Goal: Information Seeking & Learning: Learn about a topic

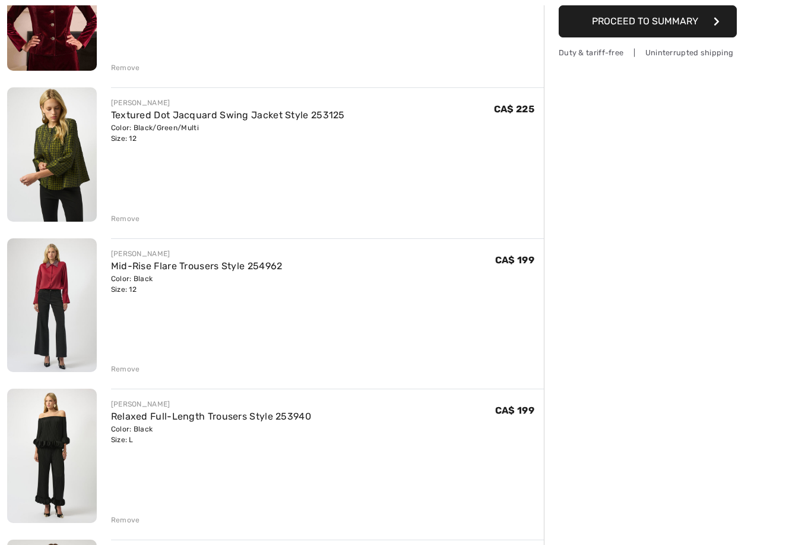
scroll to position [219, 0]
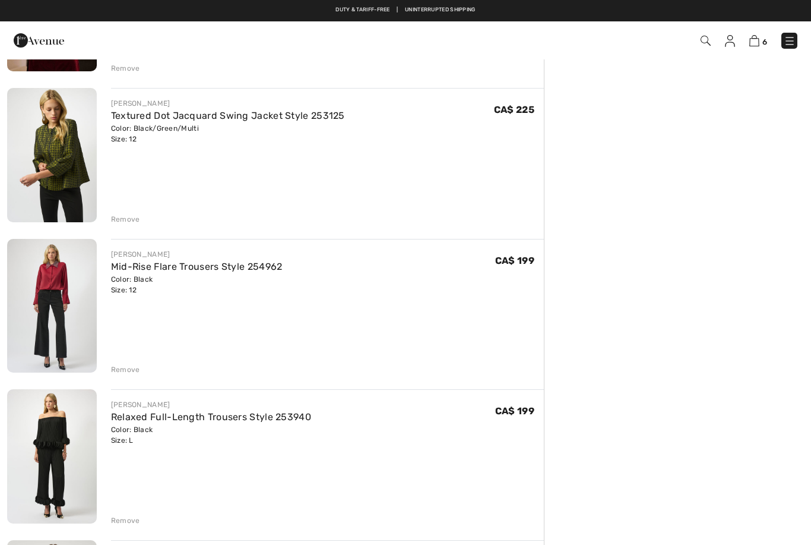
click at [238, 415] on link "Relaxed Full-Length Trousers Style 253940" at bounding box center [211, 416] width 200 height 11
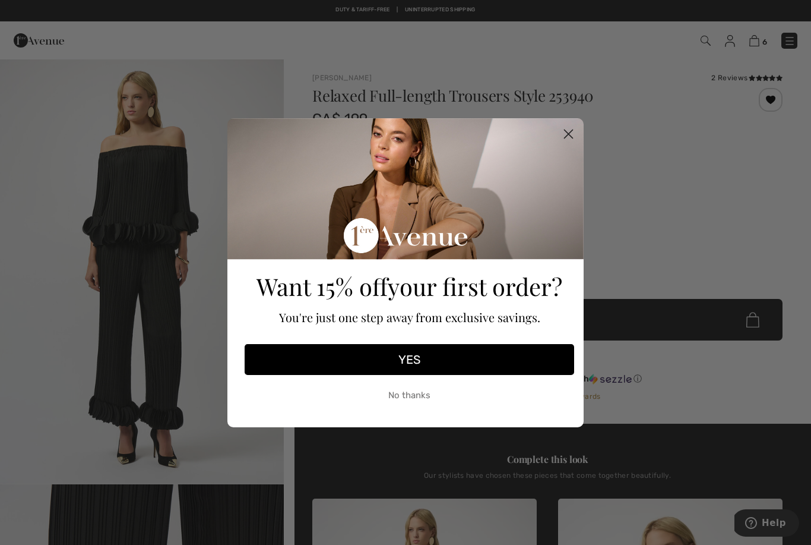
click at [568, 131] on circle "Close dialog" at bounding box center [569, 134] width 20 height 20
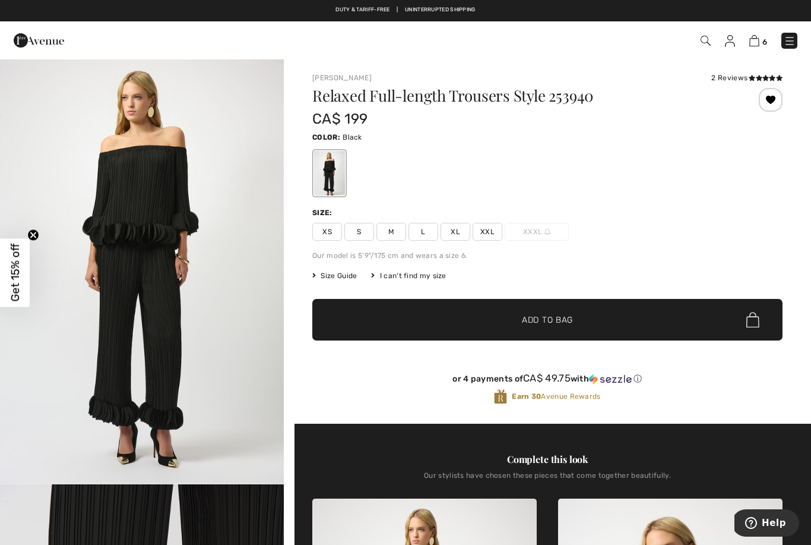
click at [337, 274] on span "Size Guide" at bounding box center [334, 275] width 45 height 11
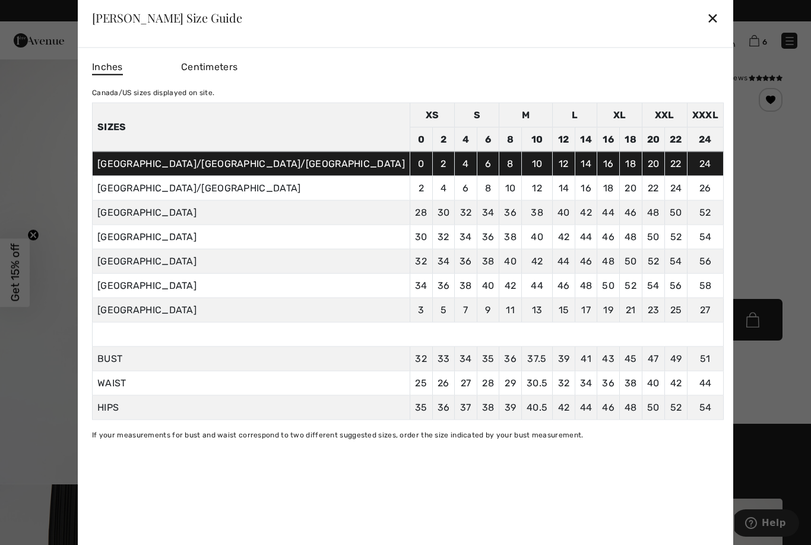
click at [707, 18] on div "✕" at bounding box center [713, 17] width 12 height 25
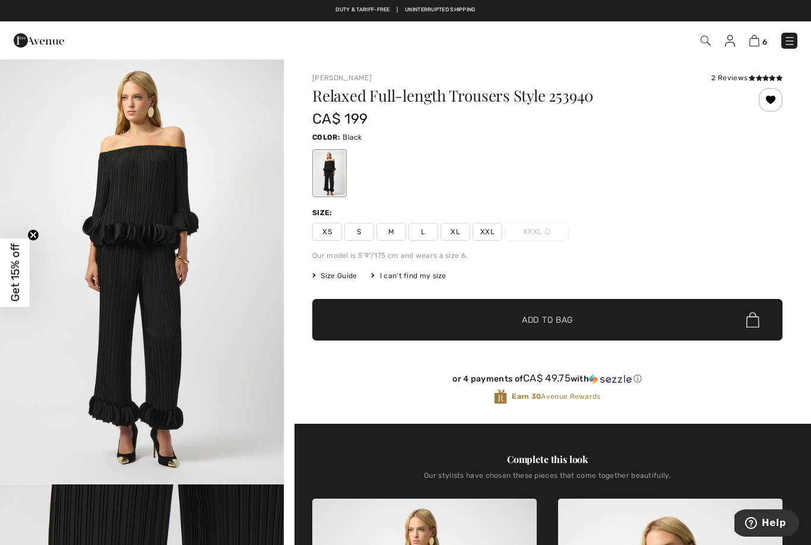
click at [757, 41] on img at bounding box center [754, 40] width 10 height 11
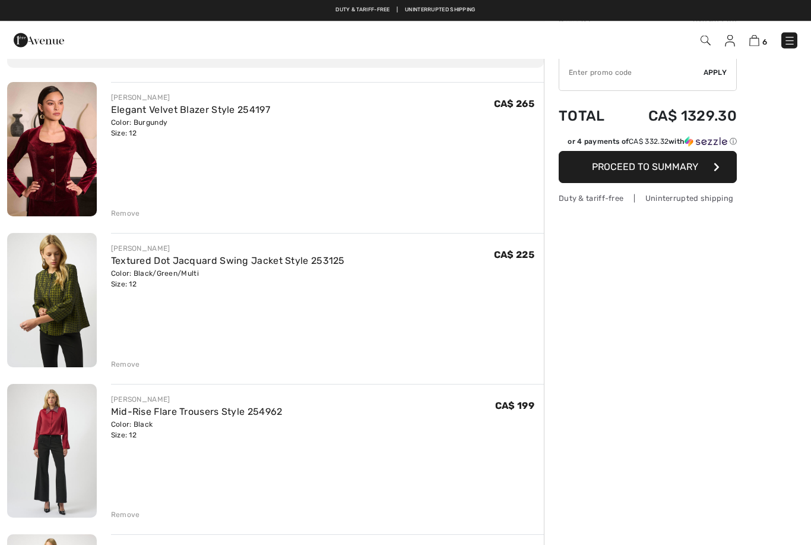
scroll to position [69, 0]
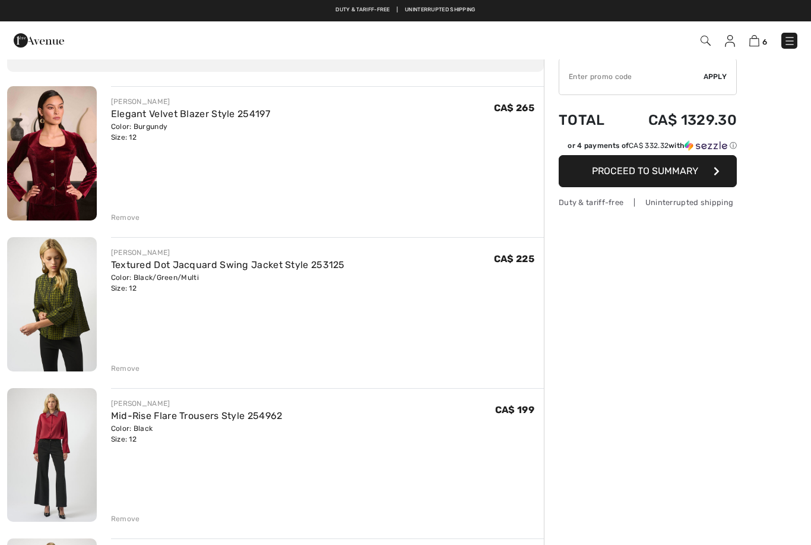
click at [256, 413] on link "Mid-Rise Flare Trousers Style 254962" at bounding box center [197, 415] width 172 height 11
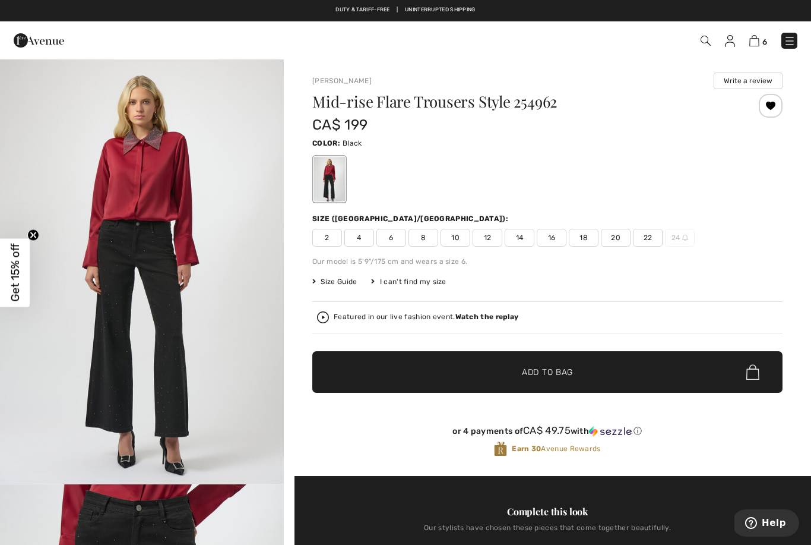
click at [344, 281] on span "Size Guide" at bounding box center [334, 281] width 45 height 11
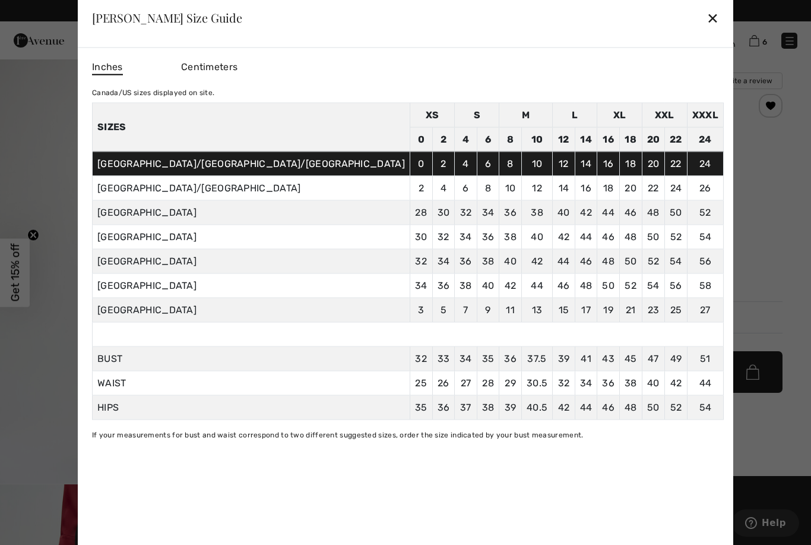
click at [707, 15] on div "✕" at bounding box center [713, 17] width 12 height 25
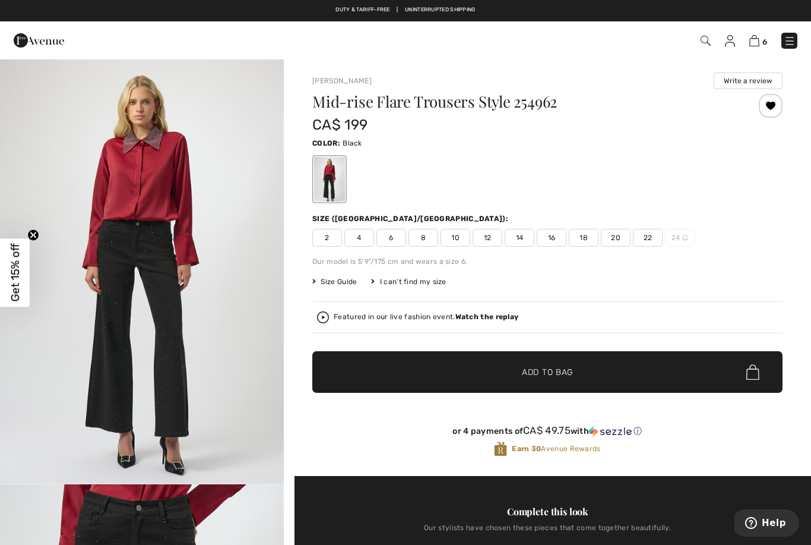
click at [340, 282] on span "Size Guide" at bounding box center [334, 281] width 45 height 11
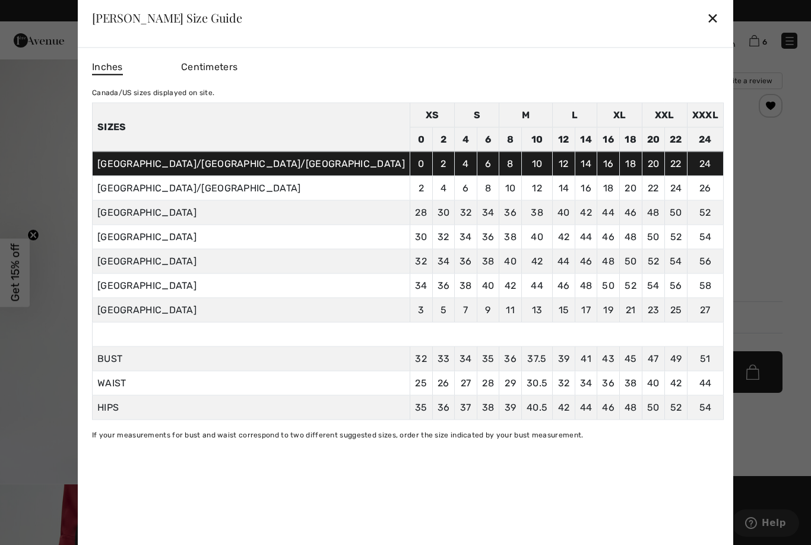
click at [707, 16] on div "✕" at bounding box center [713, 17] width 12 height 25
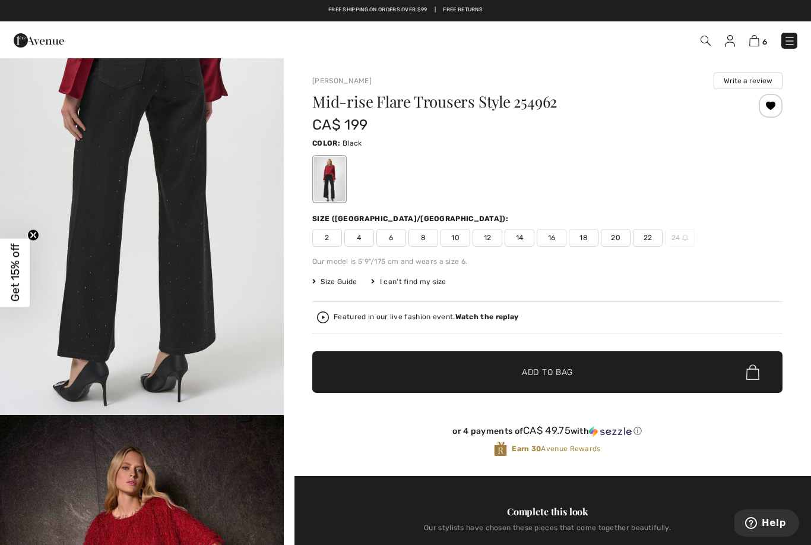
scroll to position [1816, 0]
click at [341, 277] on span "Size Guide" at bounding box center [334, 281] width 45 height 11
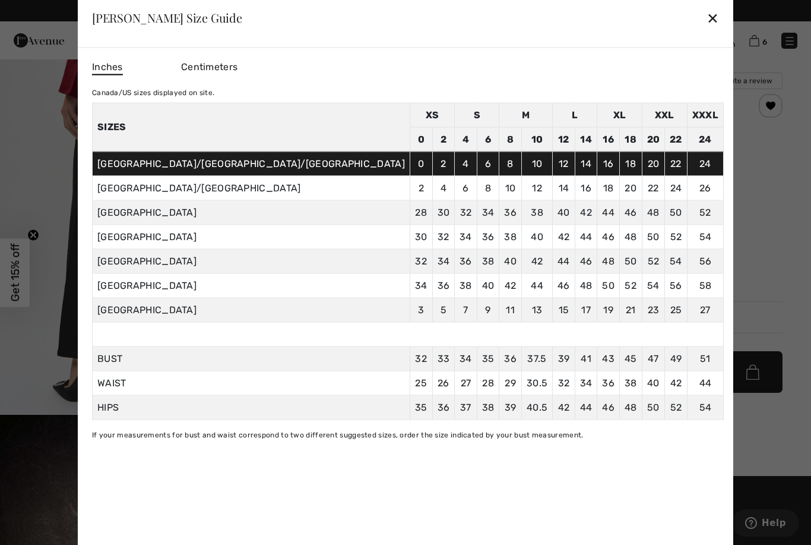
click at [707, 29] on div "✕" at bounding box center [713, 17] width 12 height 25
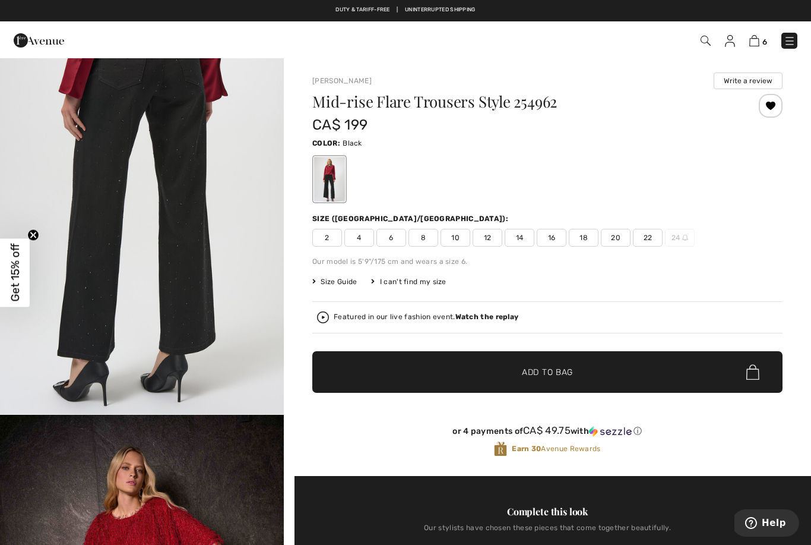
scroll to position [1856, 0]
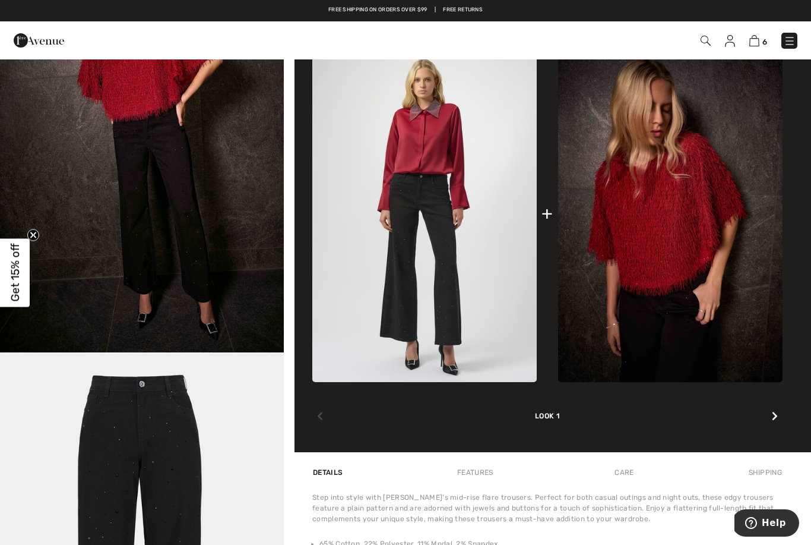
scroll to position [505, 0]
click at [778, 420] on div at bounding box center [774, 417] width 15 height 24
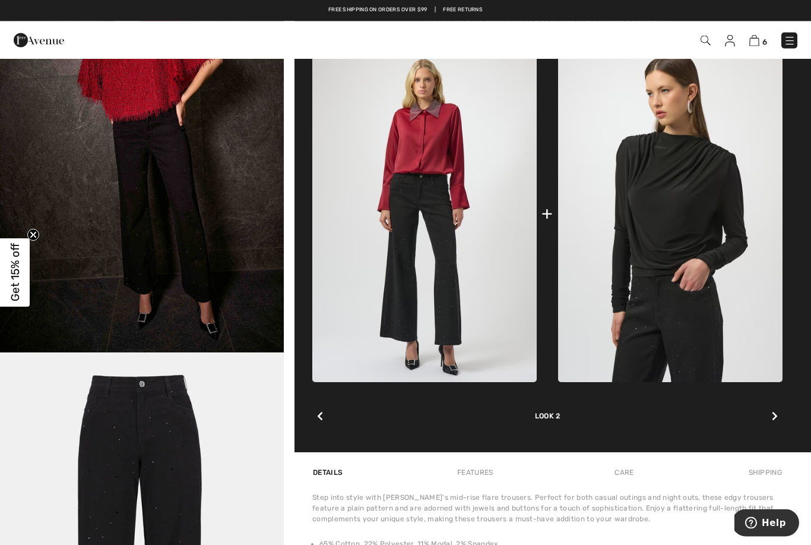
scroll to position [505, 0]
click at [319, 418] on icon at bounding box center [320, 416] width 6 height 10
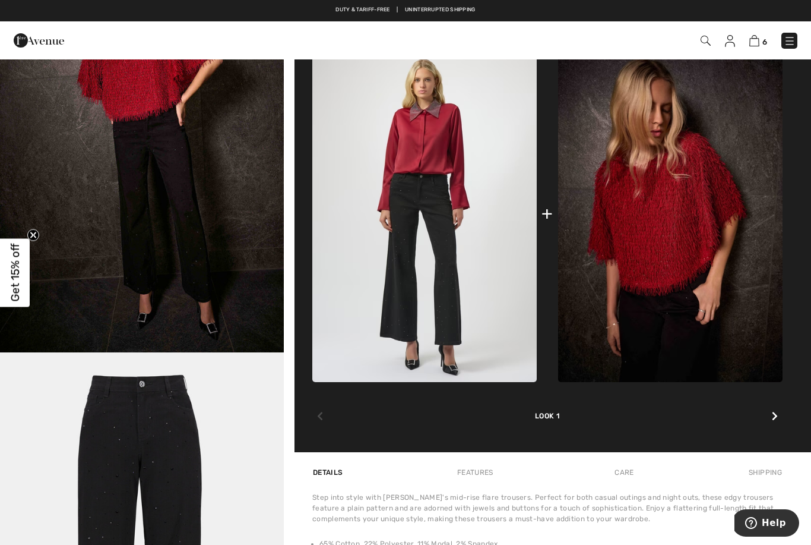
click at [678, 235] on img at bounding box center [670, 213] width 224 height 337
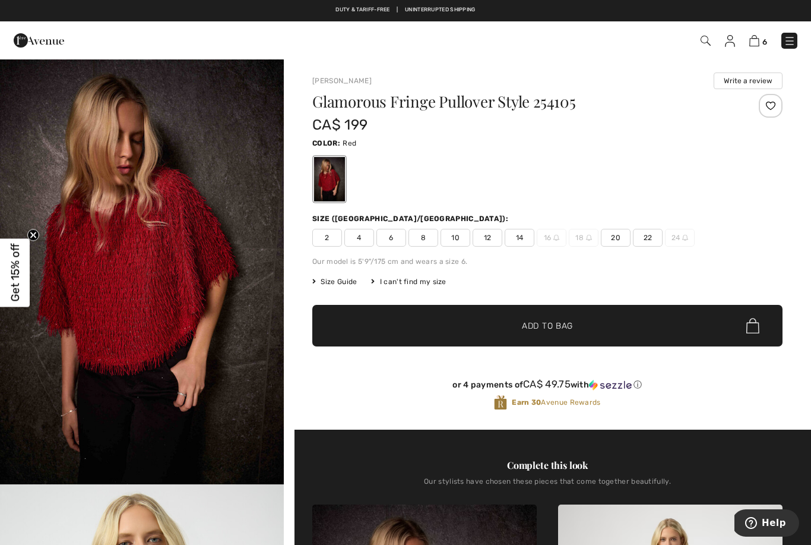
click at [789, 38] on img at bounding box center [790, 41] width 12 height 12
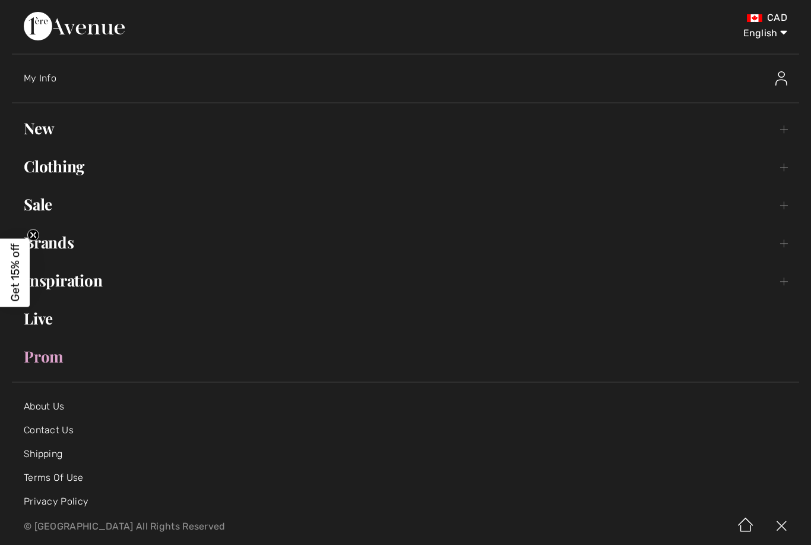
click at [44, 128] on link "New Toggle submenu" at bounding box center [405, 128] width 787 height 26
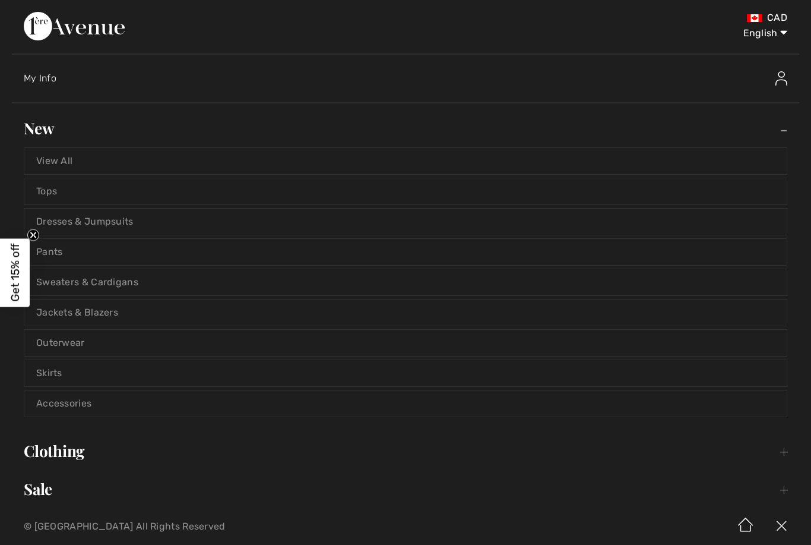
click at [81, 157] on link "View All" at bounding box center [405, 161] width 762 height 26
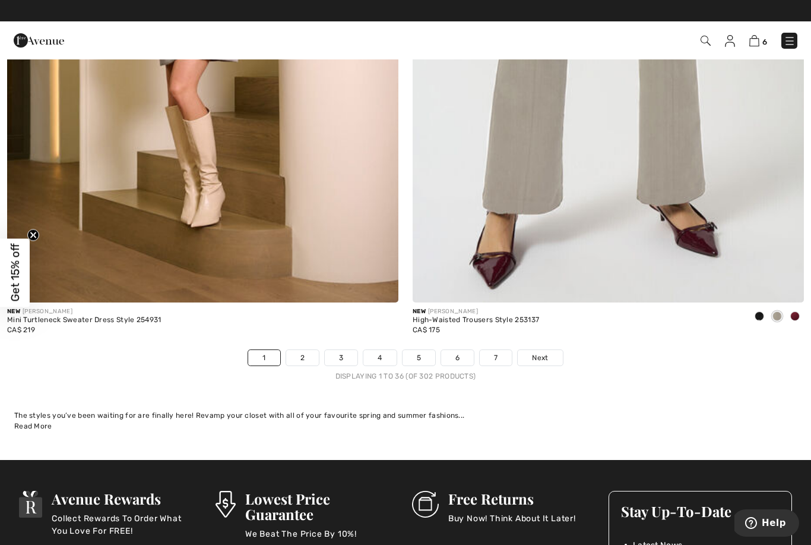
scroll to position [11439, 0]
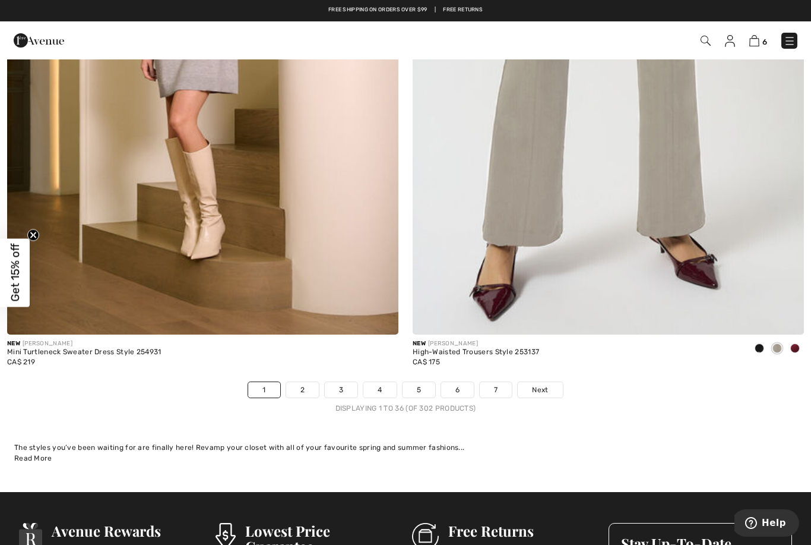
click at [309, 382] on link "2" at bounding box center [302, 389] width 33 height 15
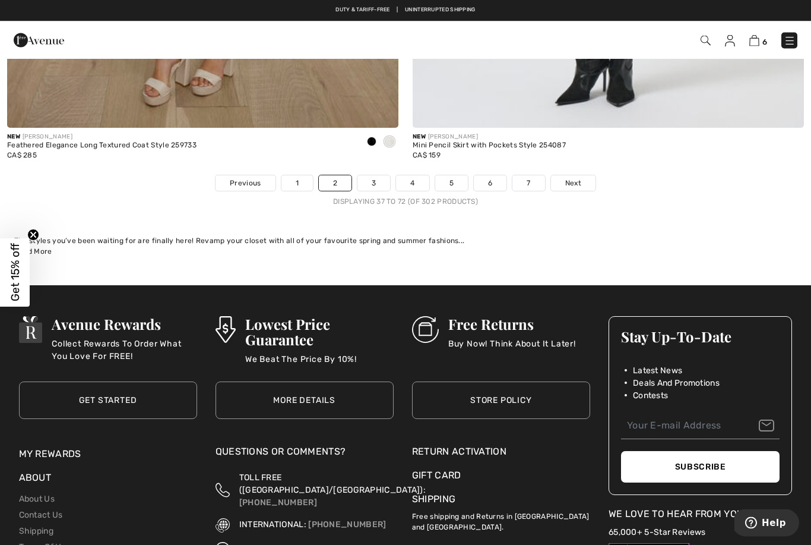
scroll to position [11646, 0]
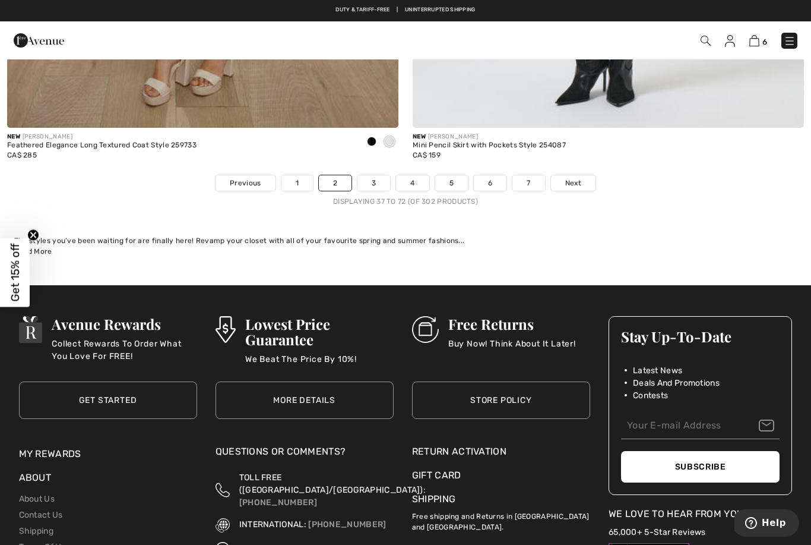
click at [573, 178] on span "Next" at bounding box center [573, 183] width 16 height 11
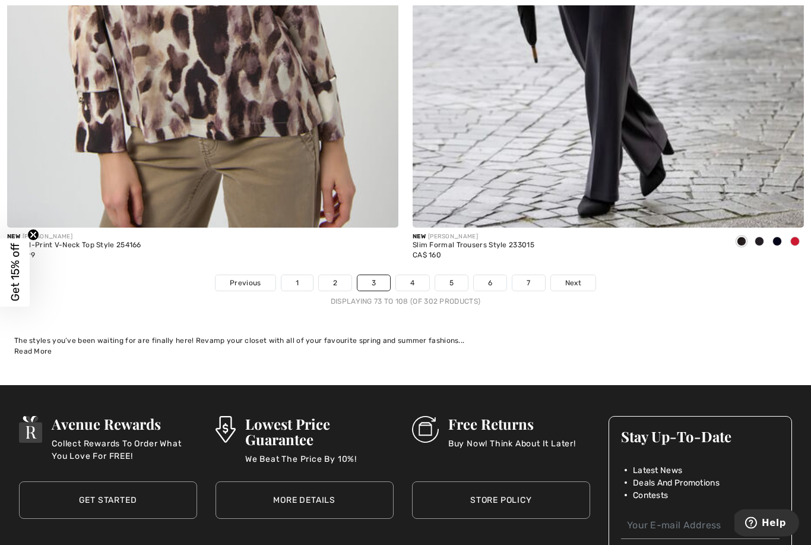
scroll to position [11545, 0]
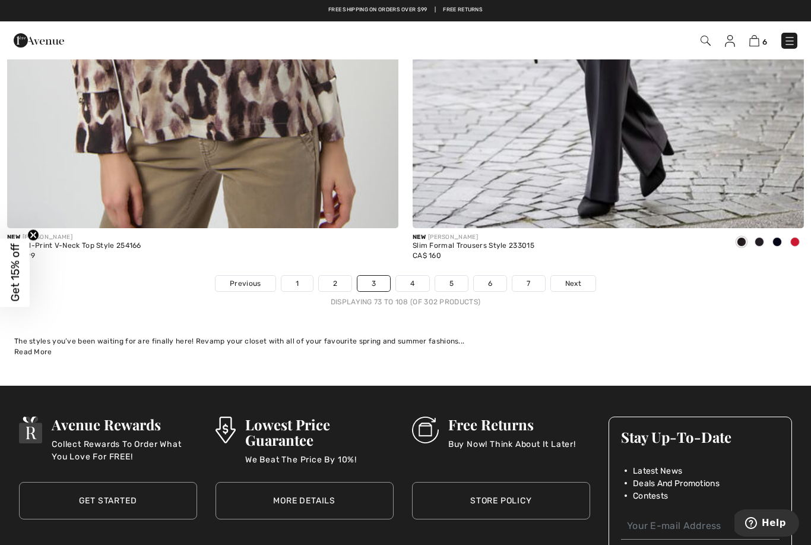
click at [581, 278] on span "Next" at bounding box center [573, 283] width 16 height 11
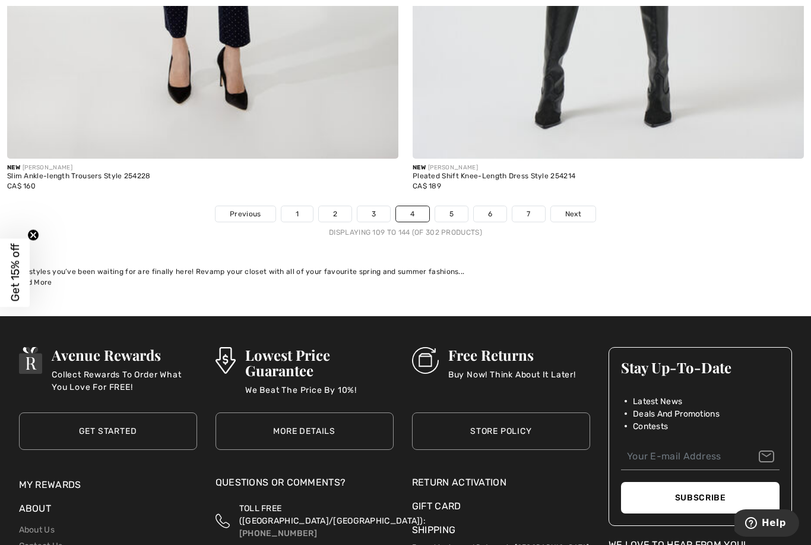
scroll to position [11611, 0]
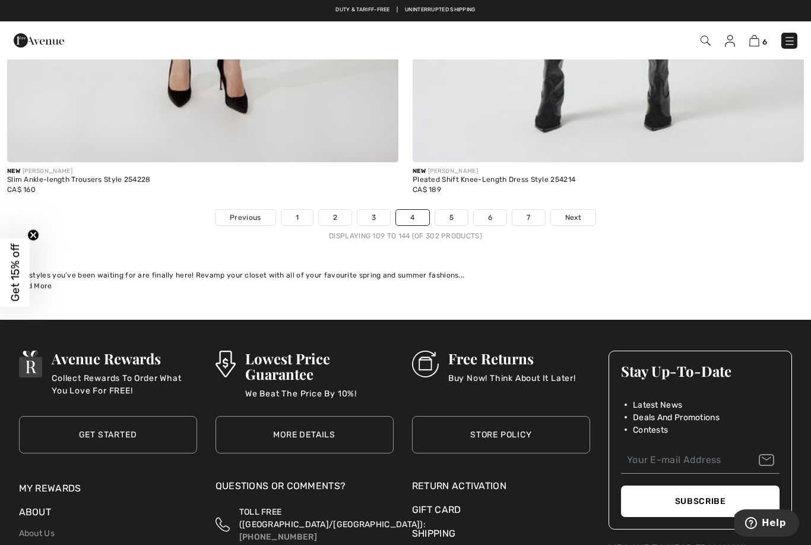
click at [578, 212] on span "Next" at bounding box center [573, 217] width 16 height 11
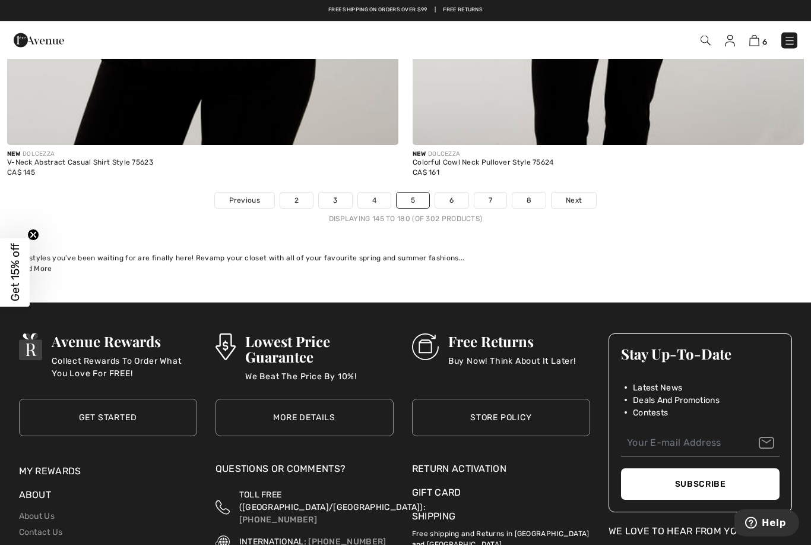
scroll to position [11629, 0]
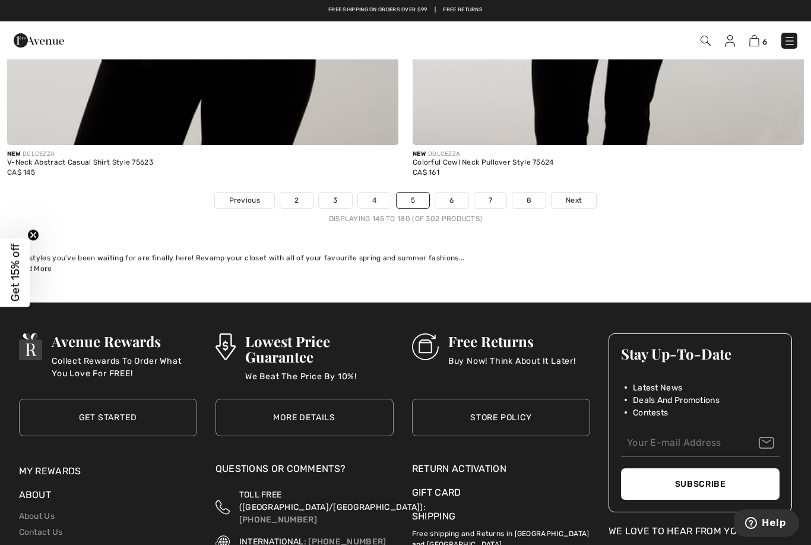
click at [571, 195] on span "Next" at bounding box center [574, 200] width 16 height 11
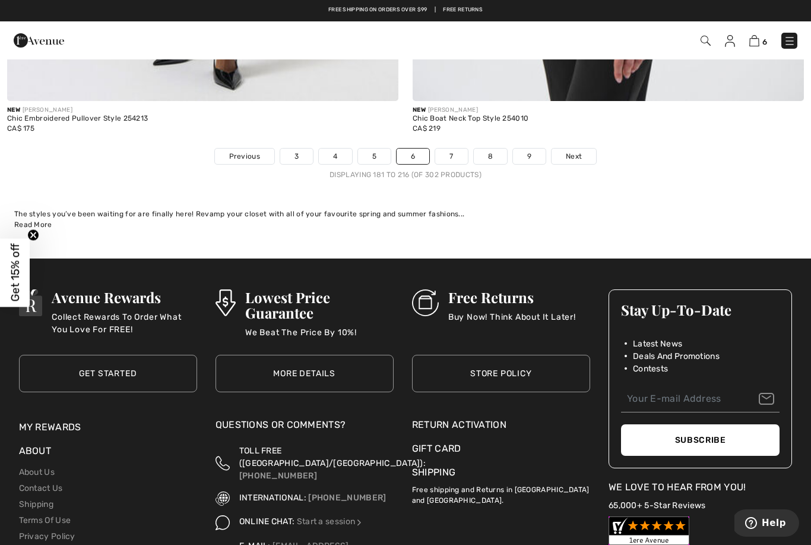
scroll to position [11626, 0]
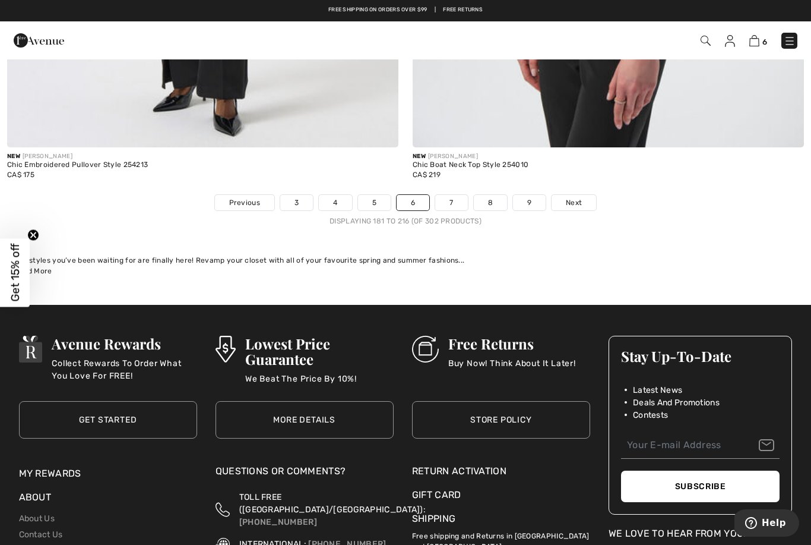
click at [584, 195] on link "Next" at bounding box center [574, 202] width 45 height 15
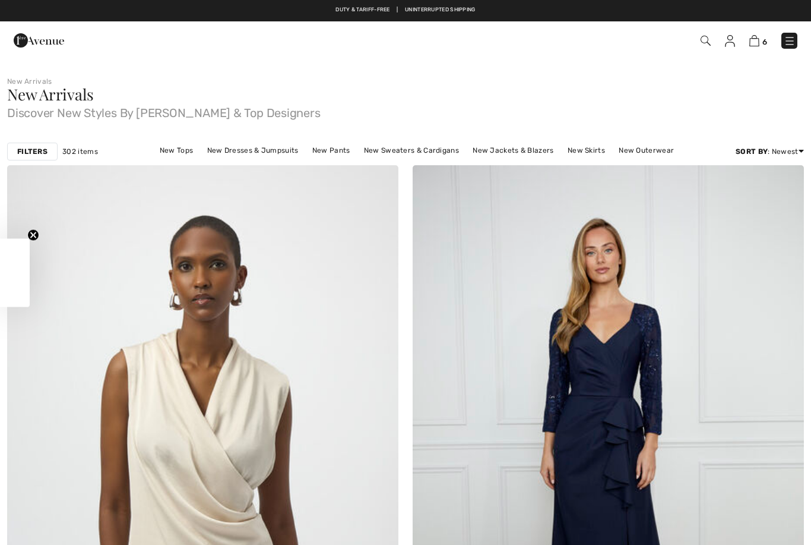
checkbox input "true"
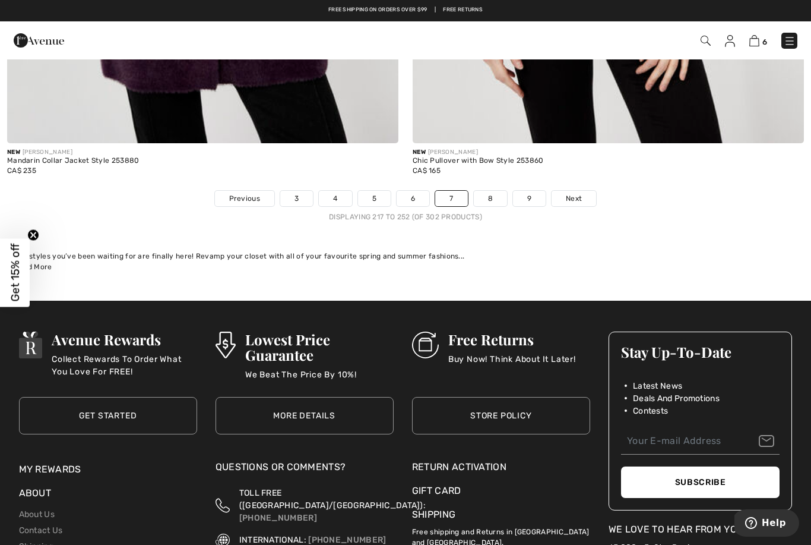
scroll to position [11629, 0]
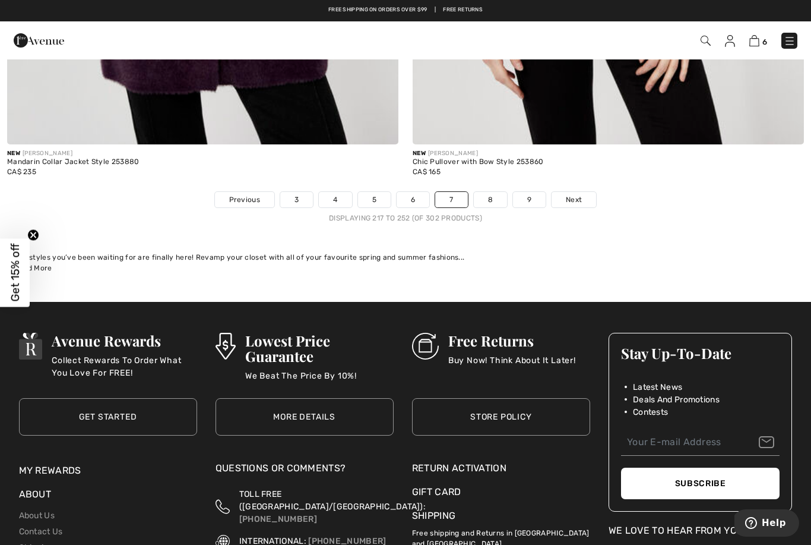
click at [580, 192] on link "Next" at bounding box center [574, 199] width 45 height 15
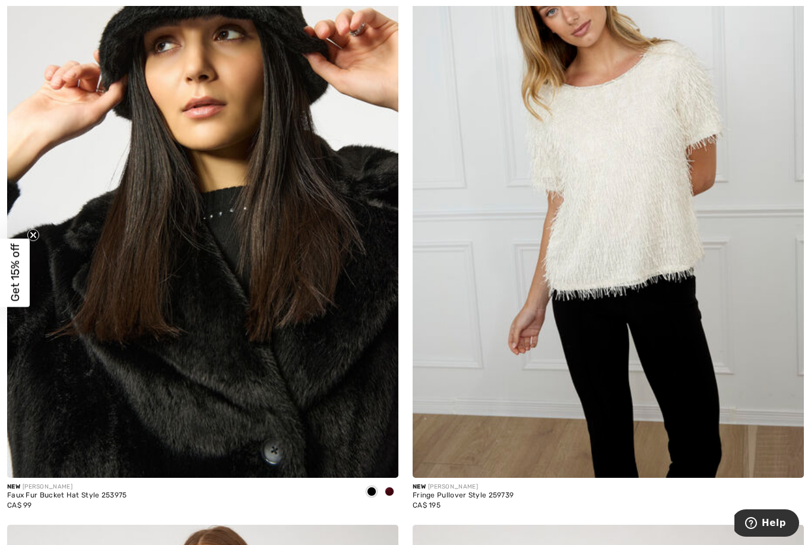
scroll to position [4202, 0]
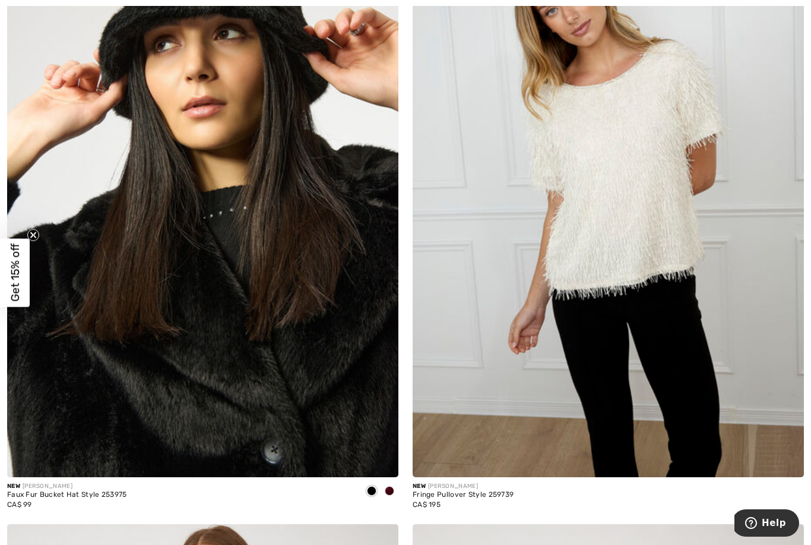
click at [590, 208] on img at bounding box center [608, 183] width 391 height 587
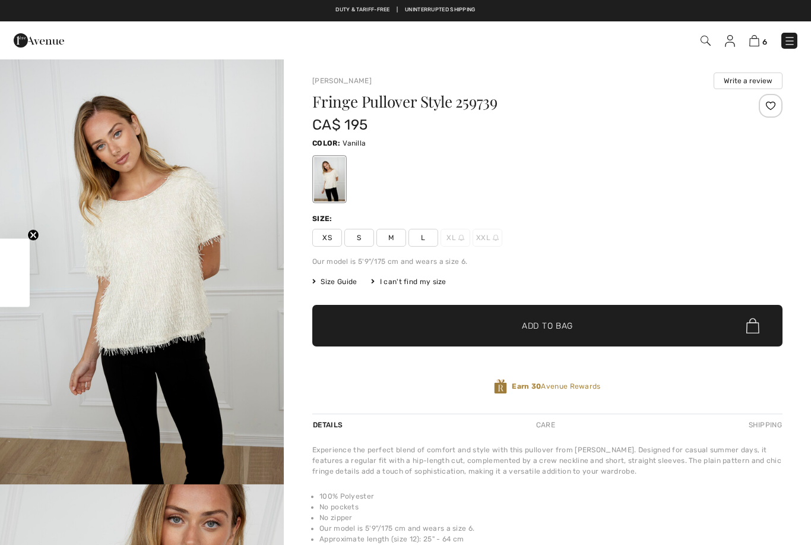
checkbox input "true"
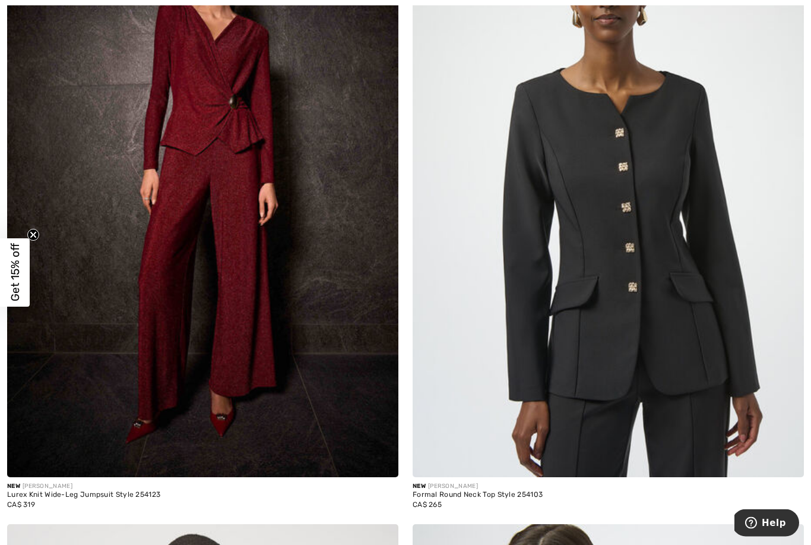
scroll to position [8129, 0]
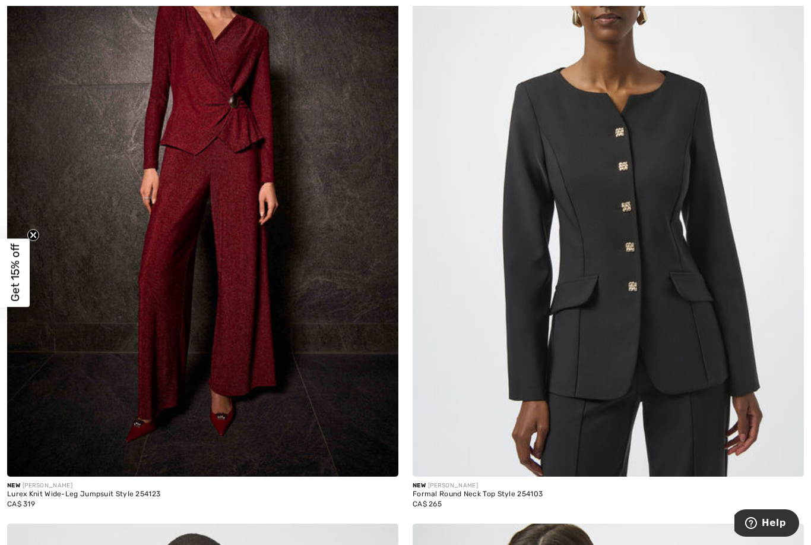
click at [150, 372] on img at bounding box center [202, 182] width 391 height 587
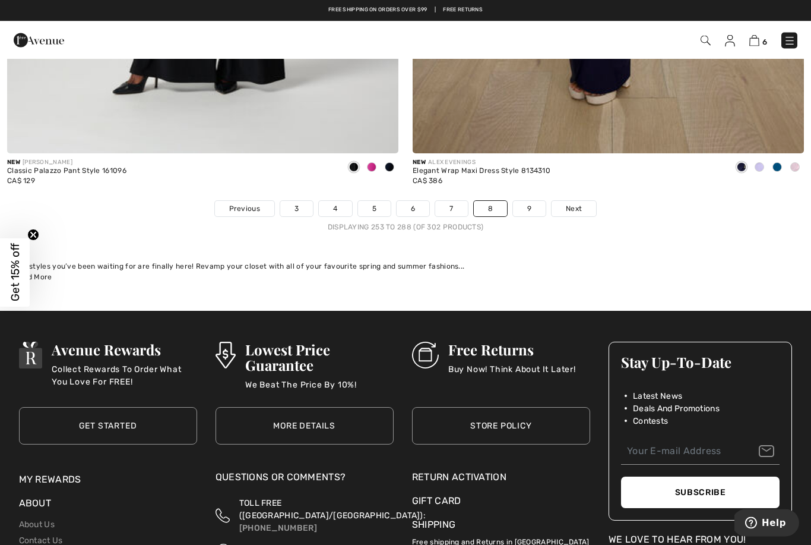
scroll to position [11620, 0]
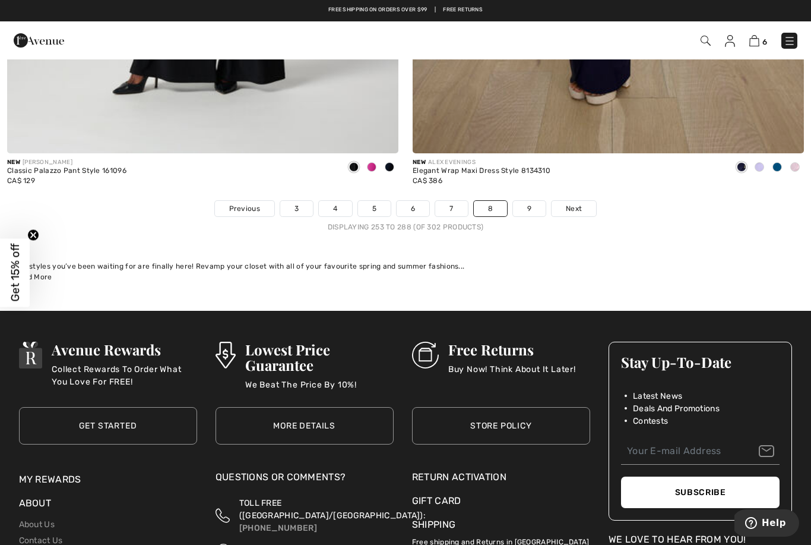
click at [584, 203] on link "Next" at bounding box center [574, 208] width 45 height 15
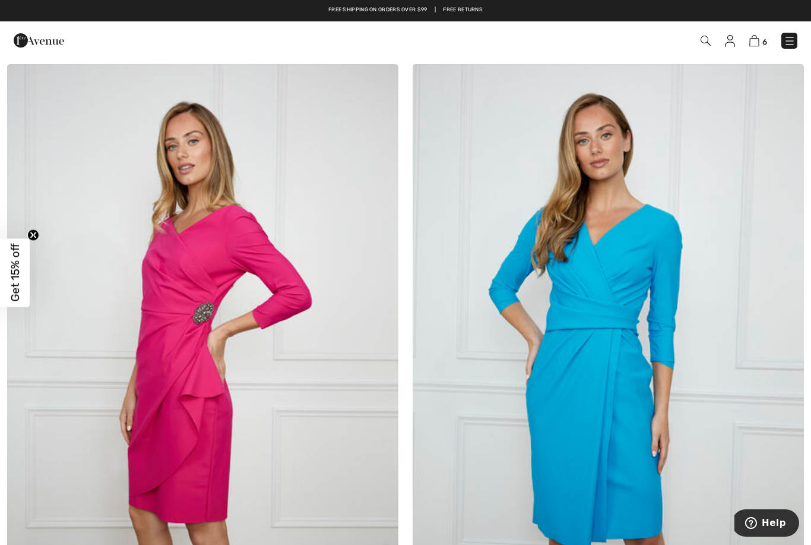
scroll to position [675, 0]
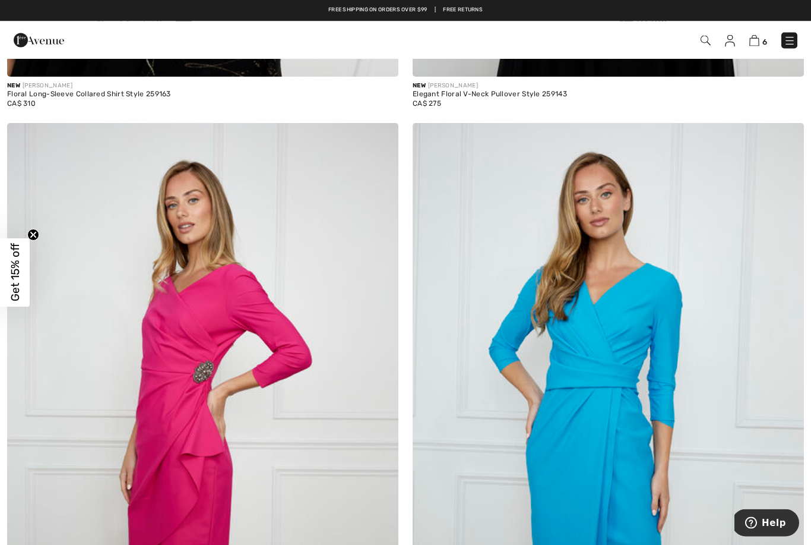
click at [726, 38] on img at bounding box center [730, 41] width 10 height 12
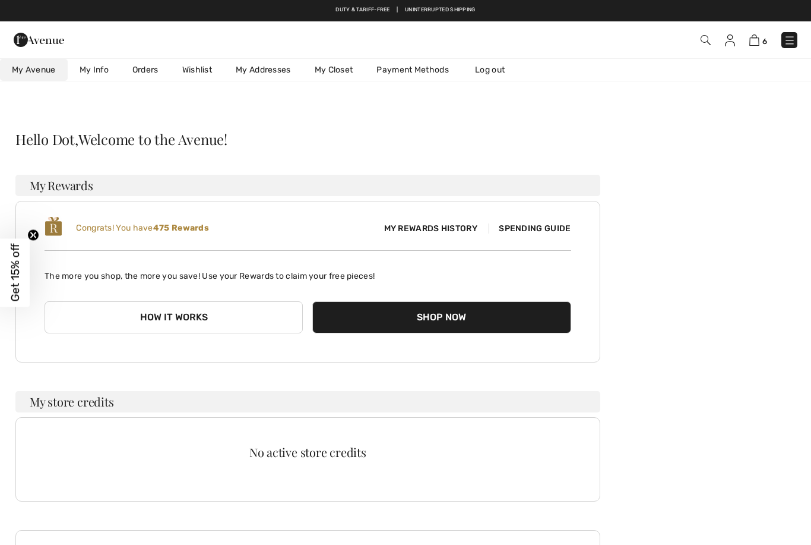
click at [198, 67] on link "Wishlist" at bounding box center [196, 70] width 53 height 22
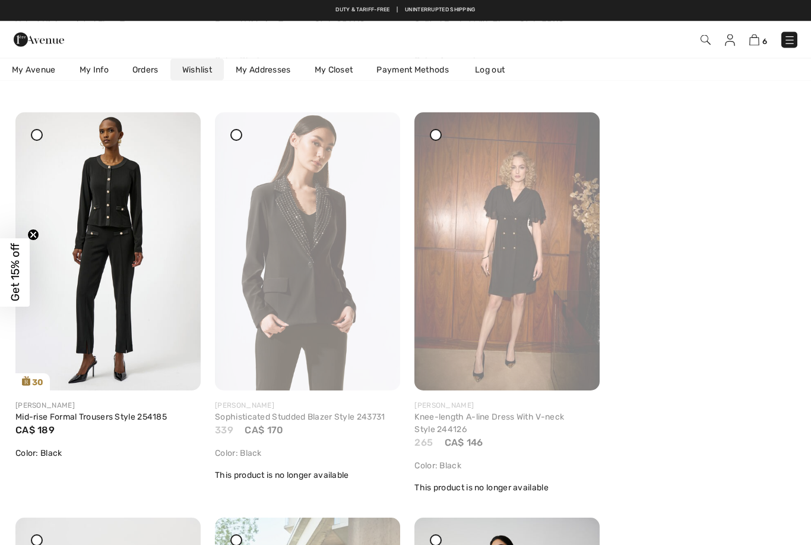
scroll to position [1672, 0]
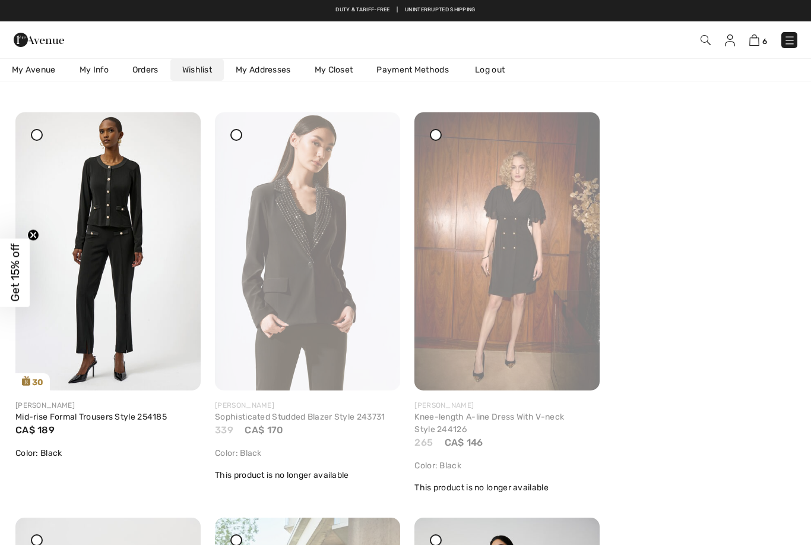
click at [109, 212] on img at bounding box center [107, 251] width 185 height 278
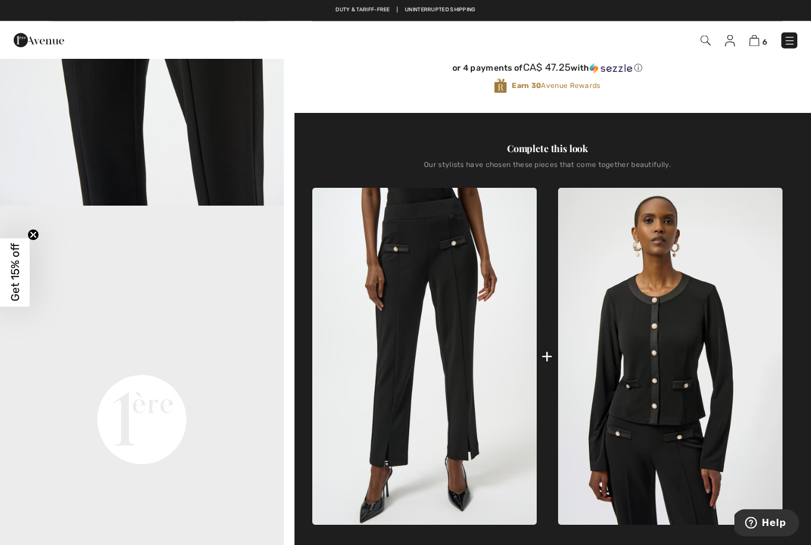
scroll to position [316, 0]
click at [685, 371] on img at bounding box center [670, 356] width 224 height 337
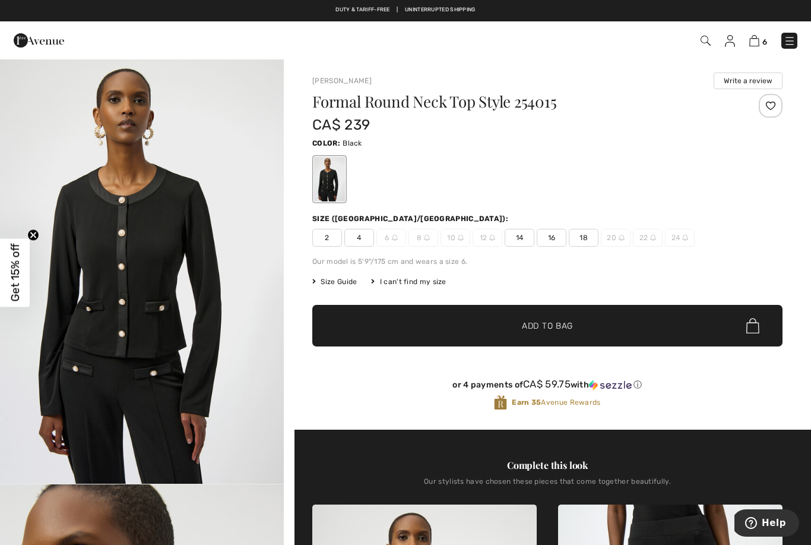
click at [772, 107] on div at bounding box center [771, 106] width 24 height 24
click at [428, 281] on div "I can't find my size" at bounding box center [408, 281] width 75 height 11
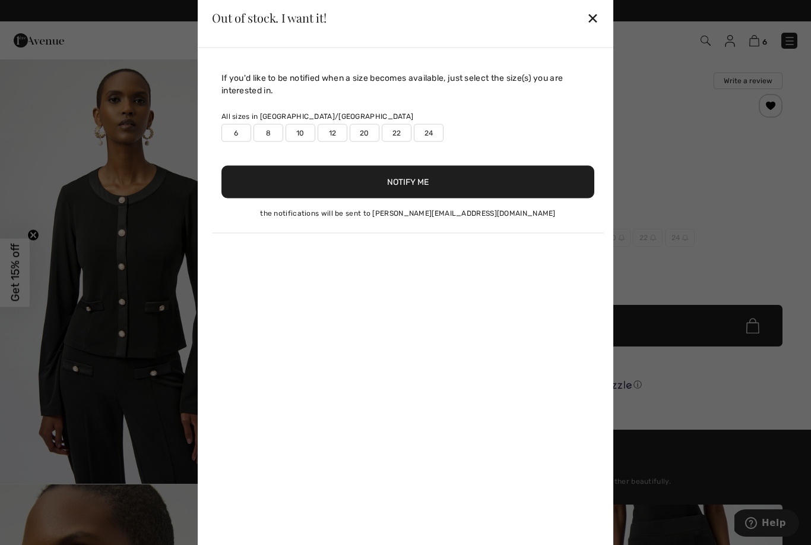
click at [334, 130] on label "12" at bounding box center [333, 133] width 30 height 18
type input "true"
click at [477, 189] on button "Notify Me" at bounding box center [407, 181] width 373 height 33
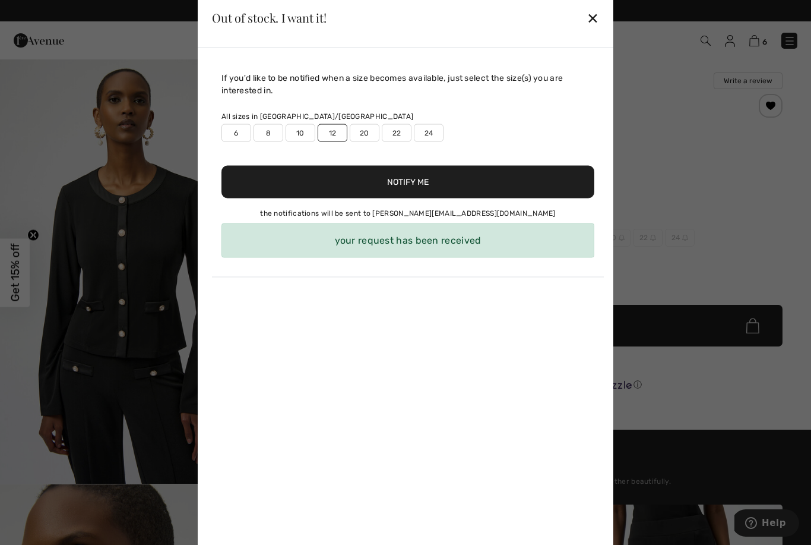
click at [593, 14] on div "✕" at bounding box center [593, 17] width 12 height 25
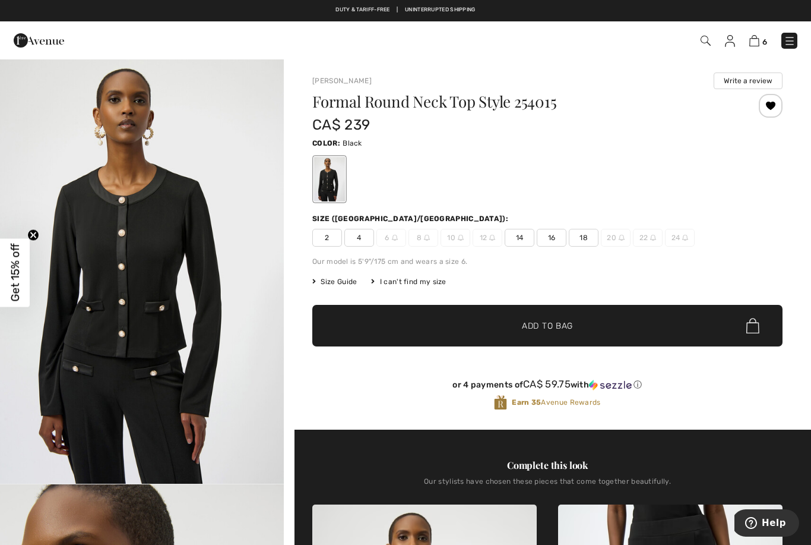
click at [142, 257] on img "1 / 5" at bounding box center [142, 270] width 284 height 425
click at [735, 37] on img at bounding box center [730, 41] width 10 height 12
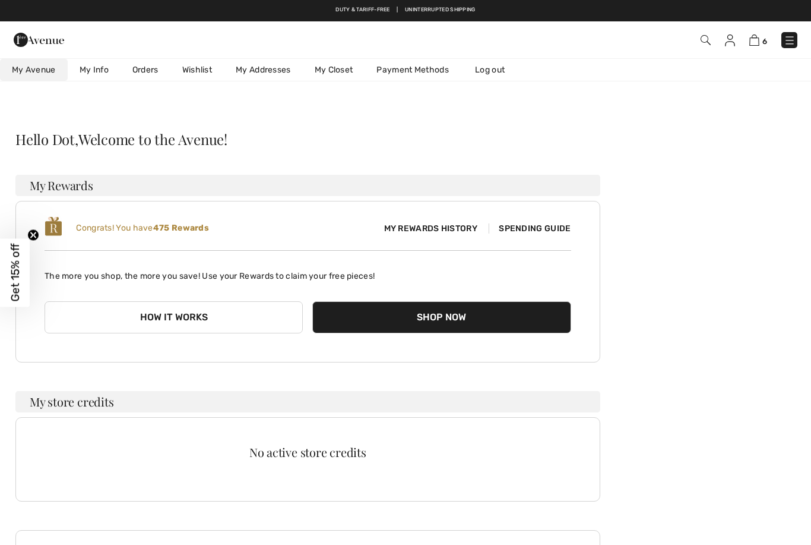
click at [194, 65] on link "Wishlist" at bounding box center [196, 70] width 53 height 22
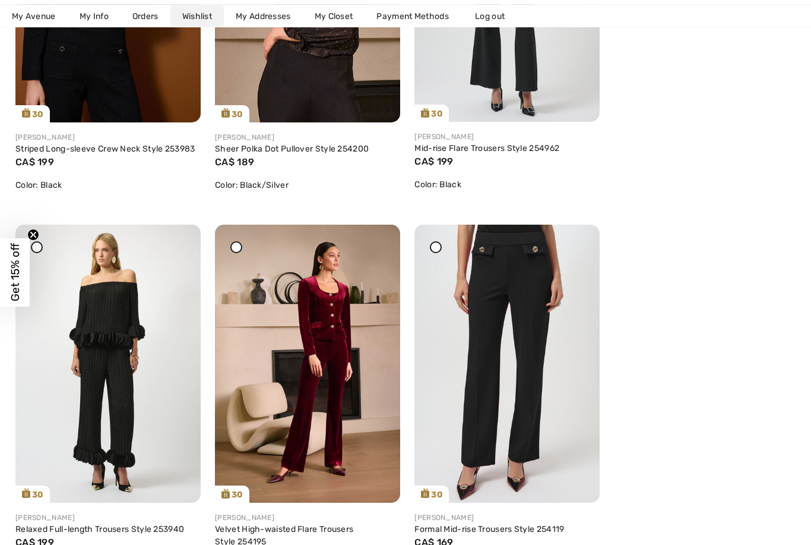
scroll to position [1167, 0]
click at [502, 534] on link "Formal Mid-rise Trousers Style 254119" at bounding box center [489, 529] width 150 height 10
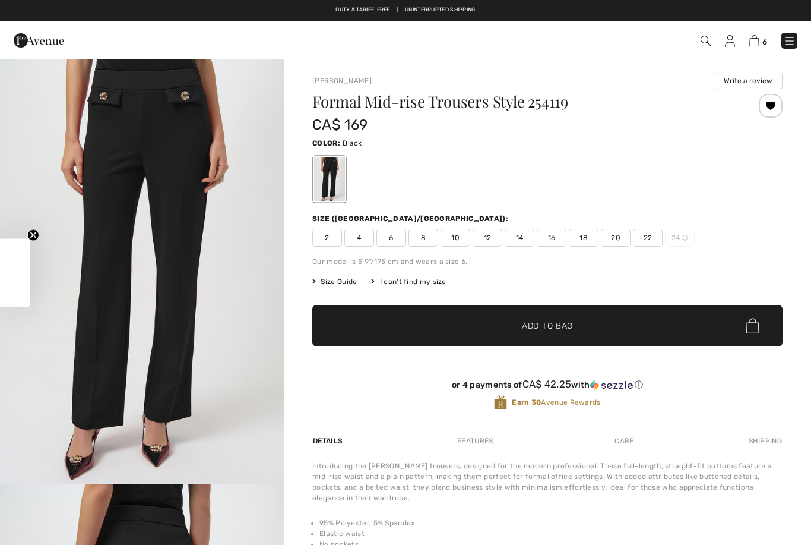
checkbox input "true"
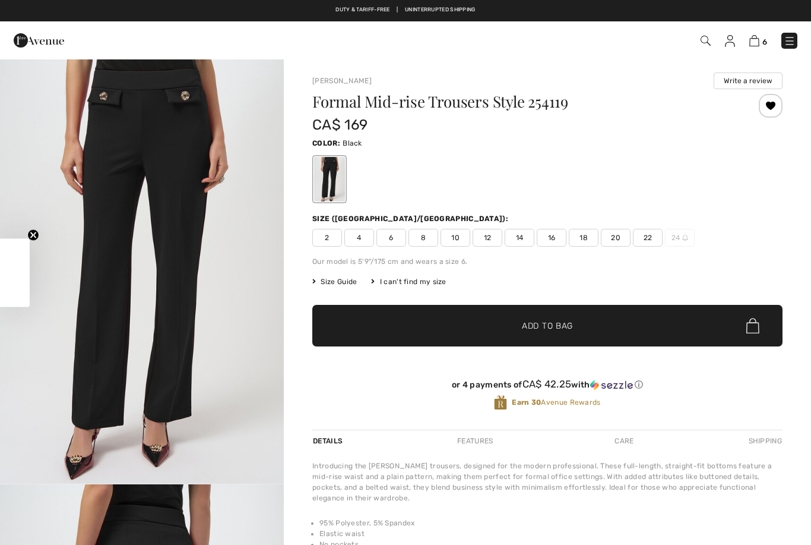
checkbox input "true"
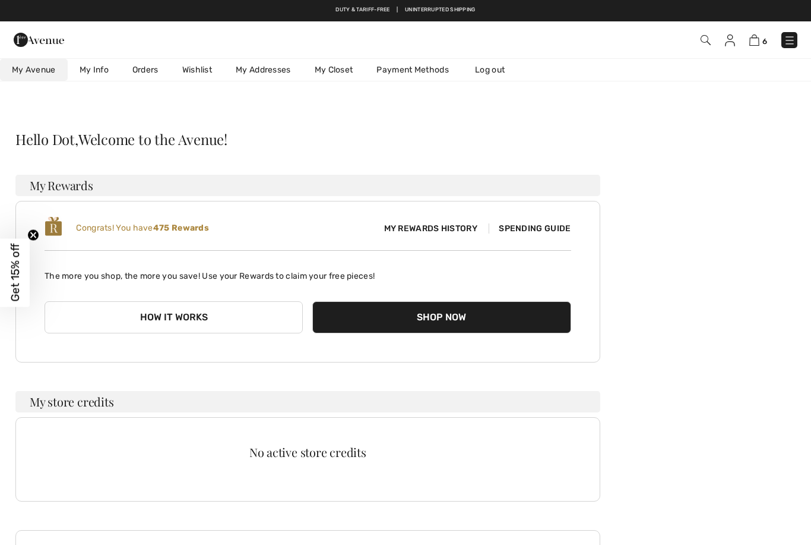
click at [790, 37] on img at bounding box center [790, 40] width 12 height 12
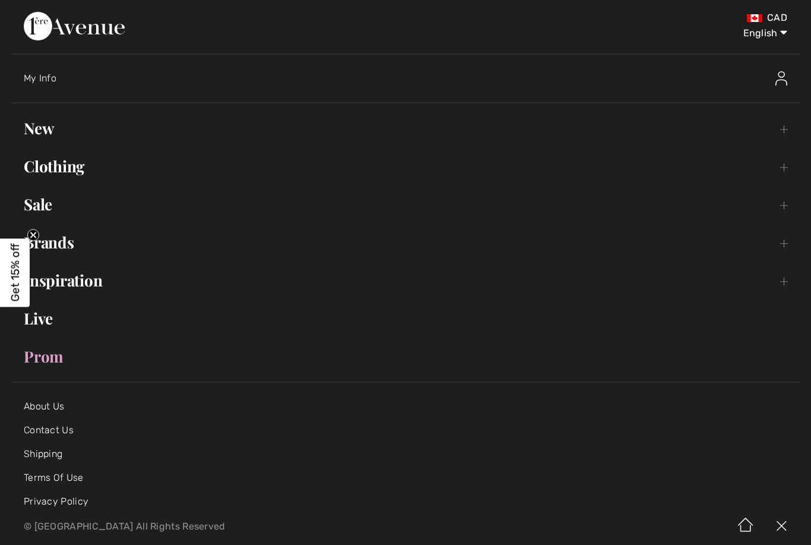
click at [48, 161] on link "Clothing Toggle submenu" at bounding box center [405, 166] width 787 height 26
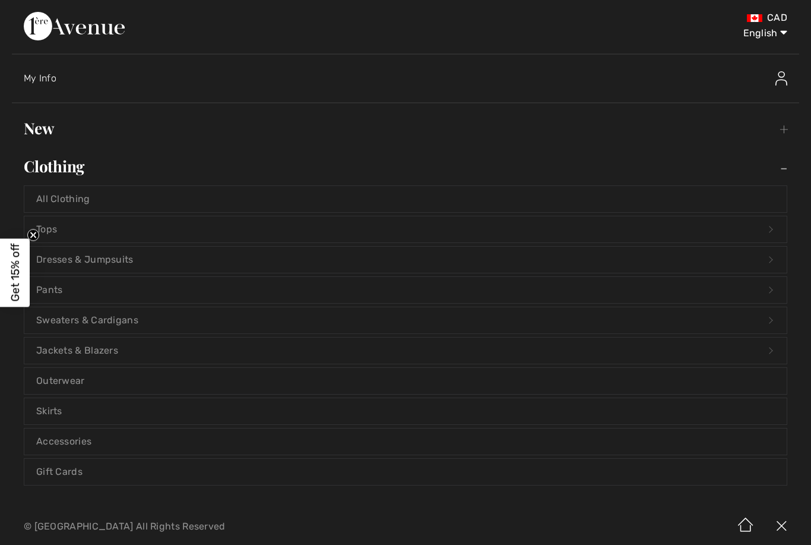
click at [56, 226] on link "Tops Open submenu" at bounding box center [405, 229] width 762 height 26
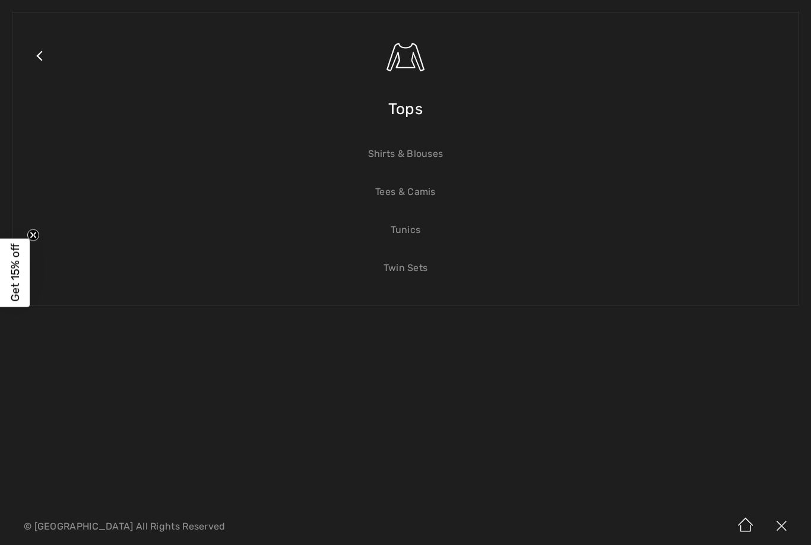
click at [407, 107] on span "Tops" at bounding box center [405, 109] width 34 height 42
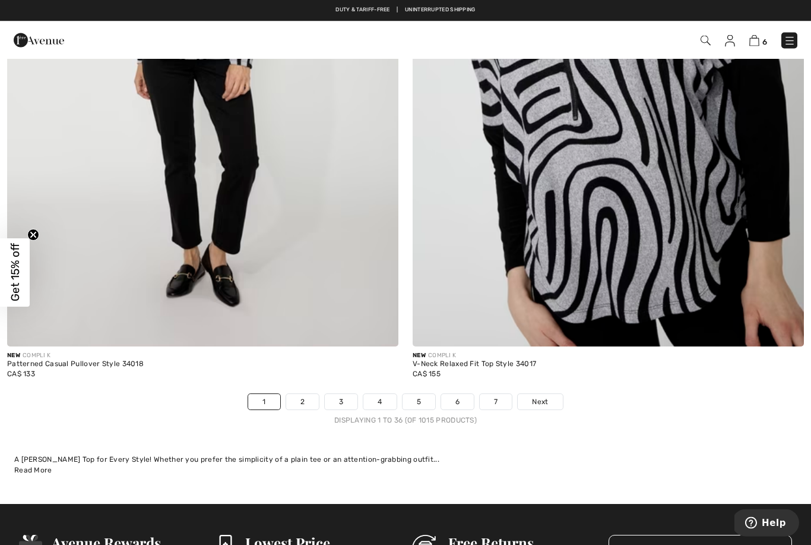
scroll to position [11416, 0]
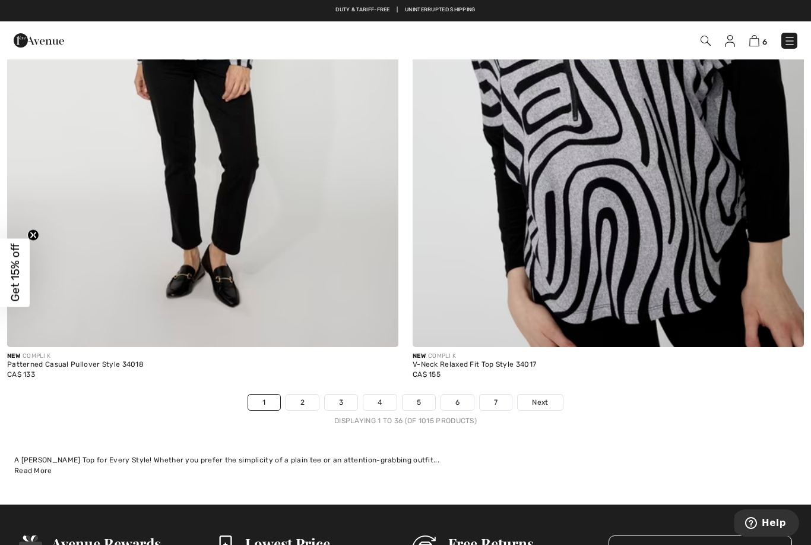
click at [302, 396] on link "2" at bounding box center [302, 401] width 33 height 15
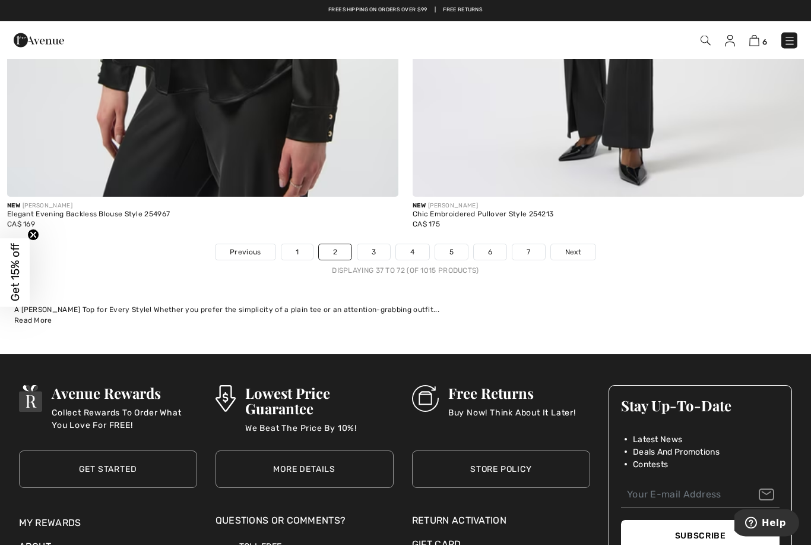
scroll to position [11563, 0]
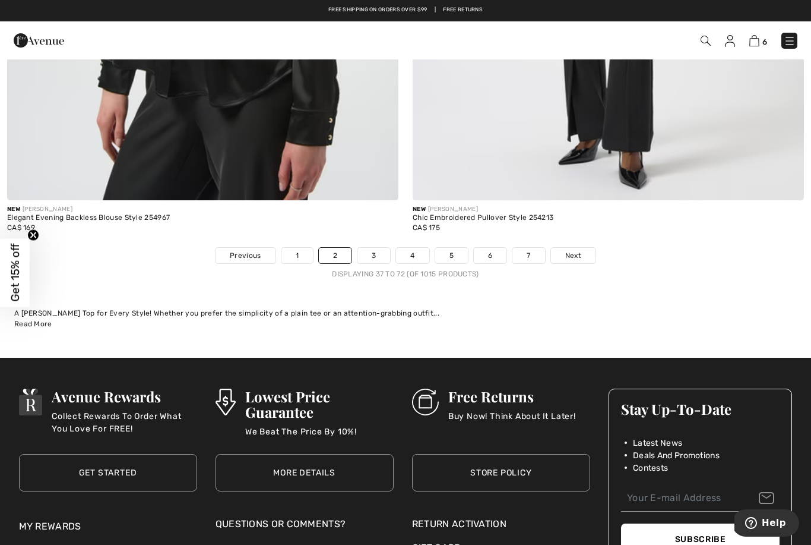
click at [583, 248] on link "Next" at bounding box center [573, 255] width 45 height 15
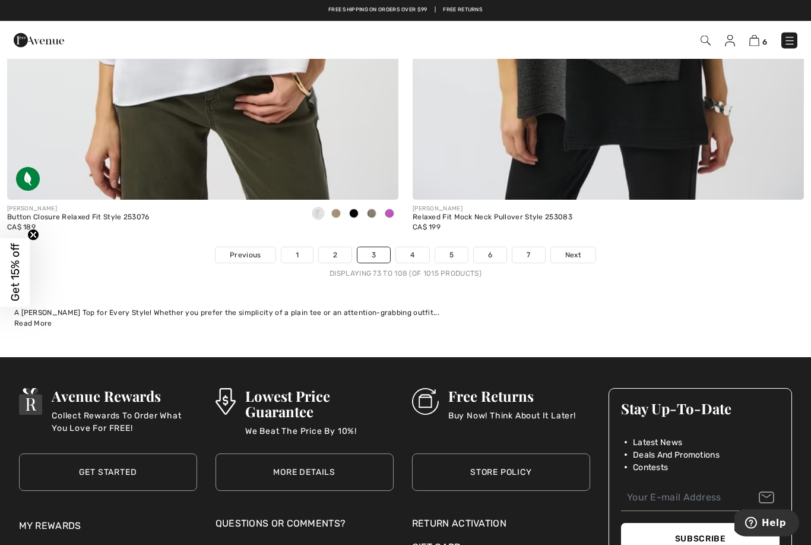
scroll to position [11563, 0]
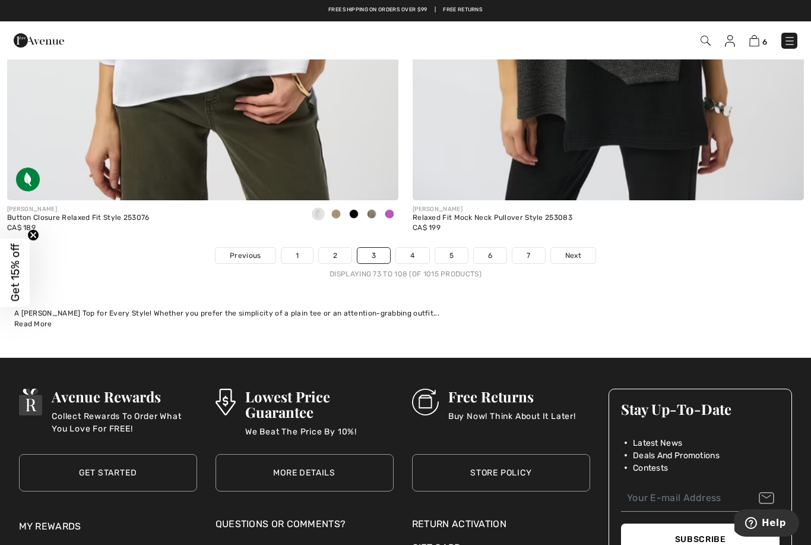
click at [589, 248] on link "Next" at bounding box center [573, 255] width 45 height 15
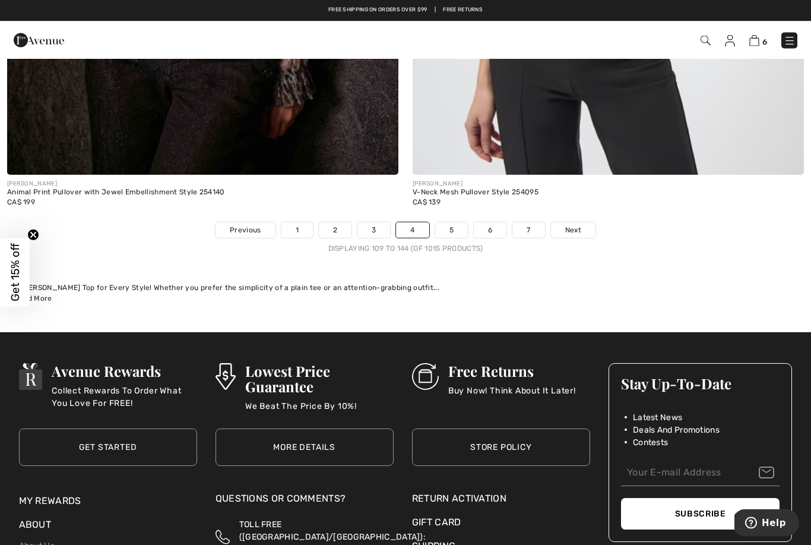
scroll to position [11583, 0]
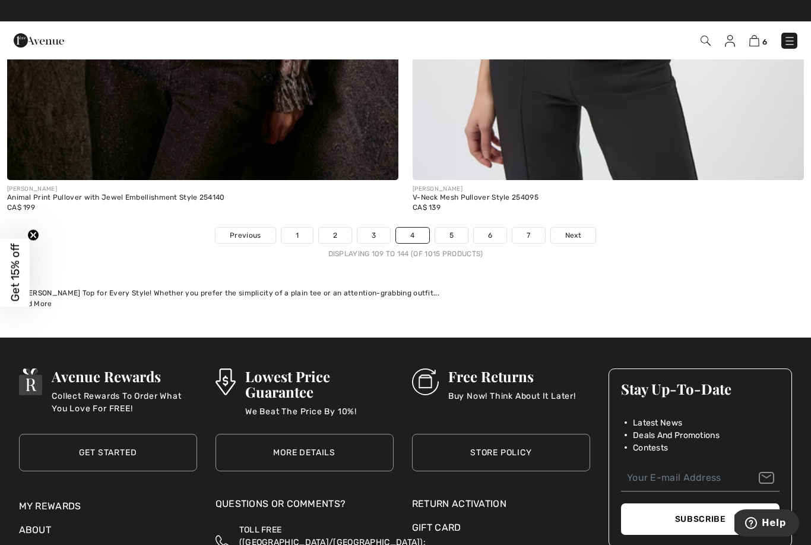
click at [580, 230] on span "Next" at bounding box center [573, 235] width 16 height 11
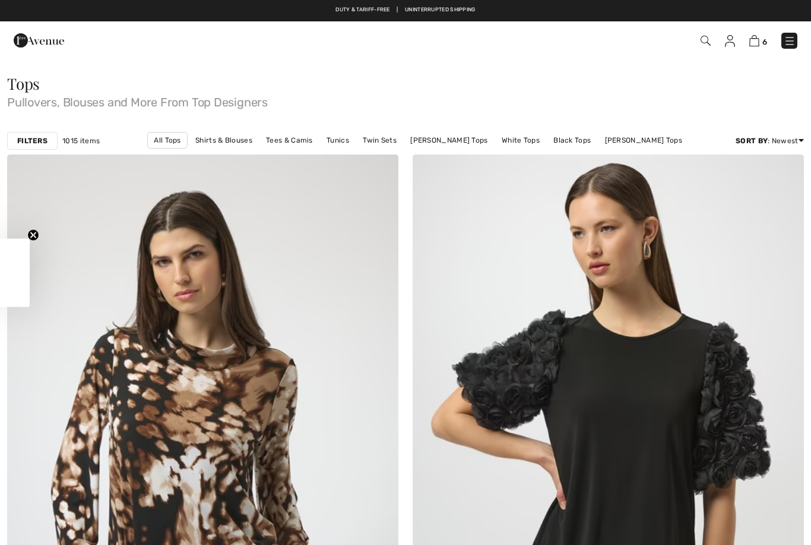
checkbox input "true"
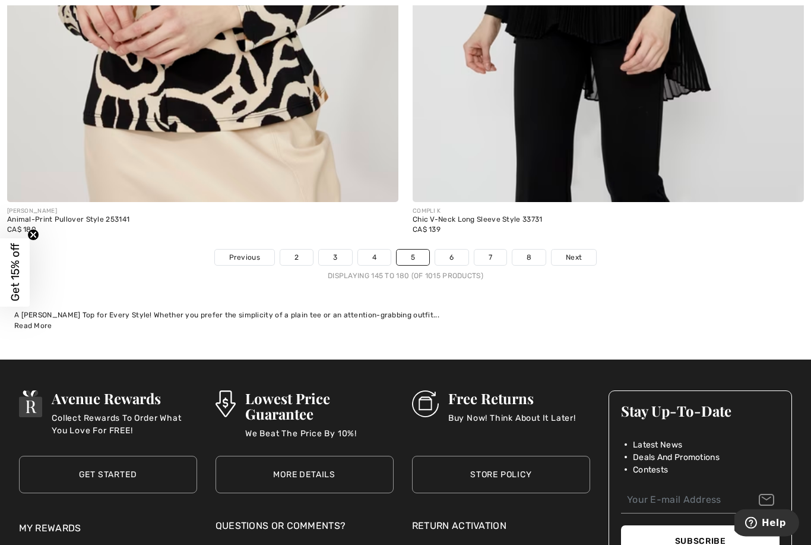
scroll to position [11553, 0]
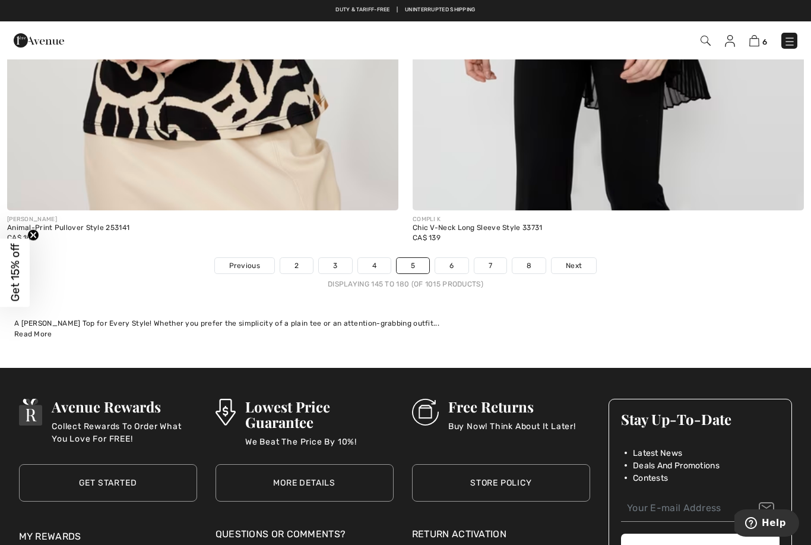
click at [590, 258] on link "Next" at bounding box center [574, 265] width 45 height 15
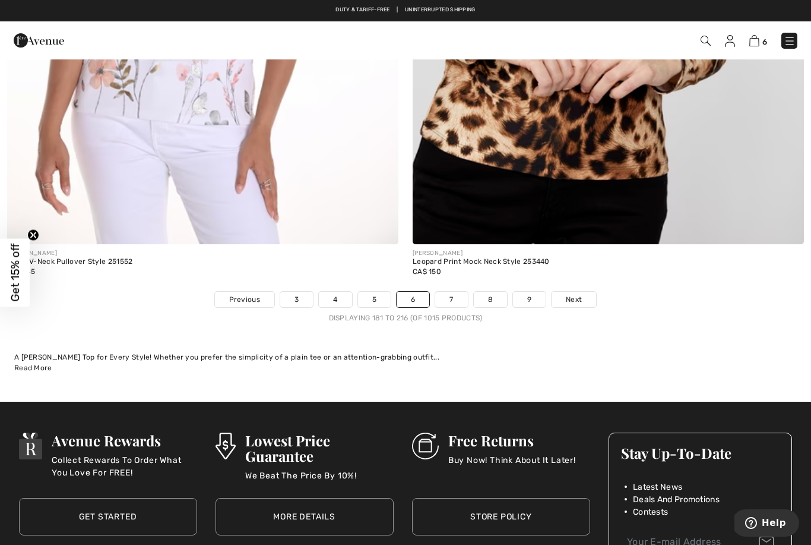
scroll to position [11517, 0]
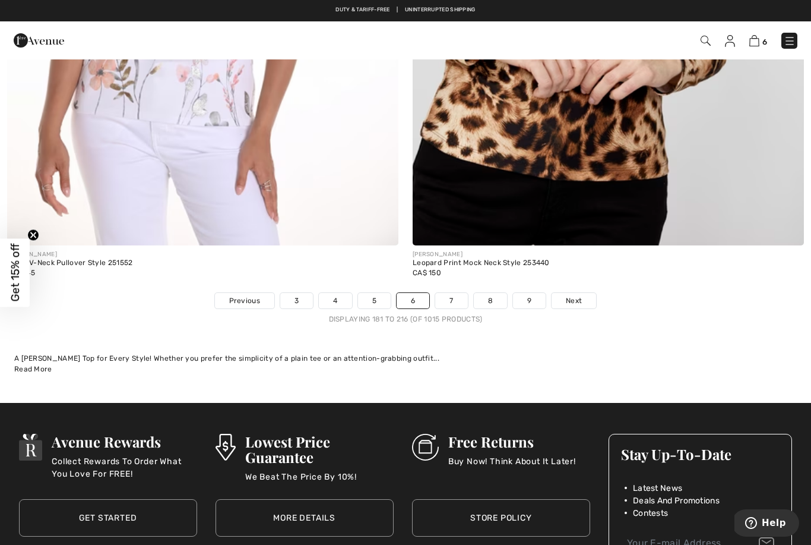
click at [579, 295] on span "Next" at bounding box center [574, 300] width 16 height 11
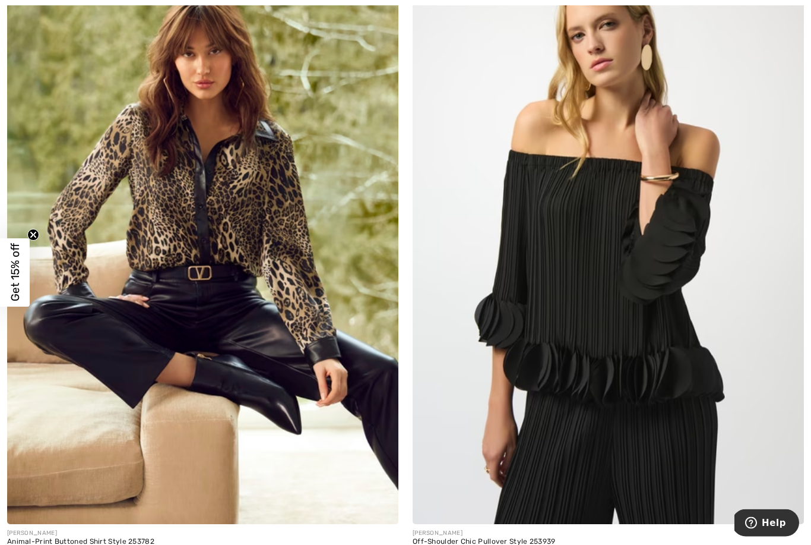
scroll to position [1486, 0]
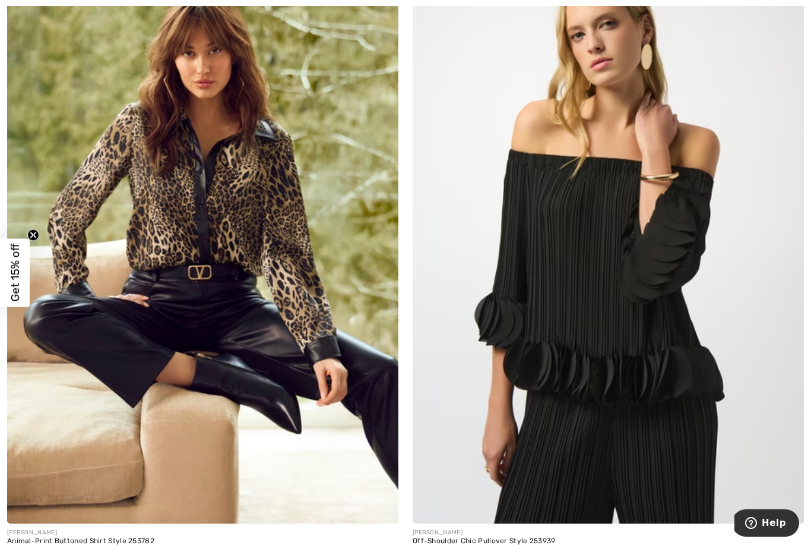
click at [61, 460] on img at bounding box center [202, 229] width 391 height 587
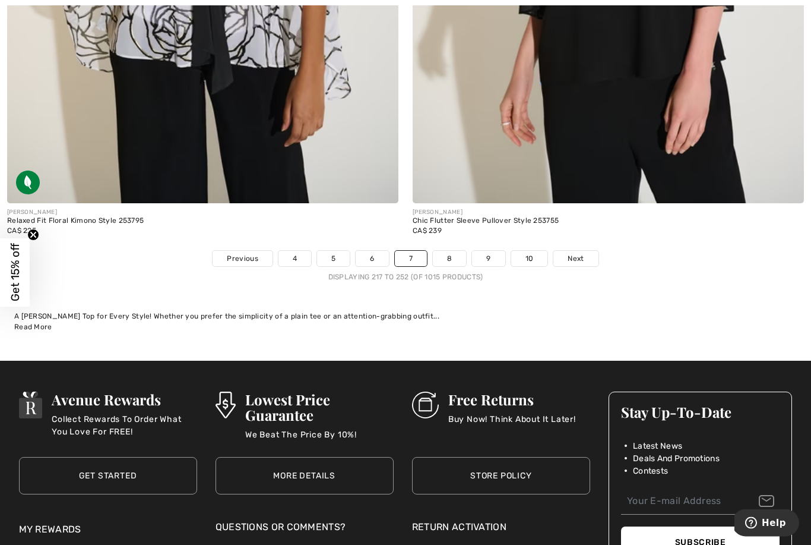
scroll to position [11555, 0]
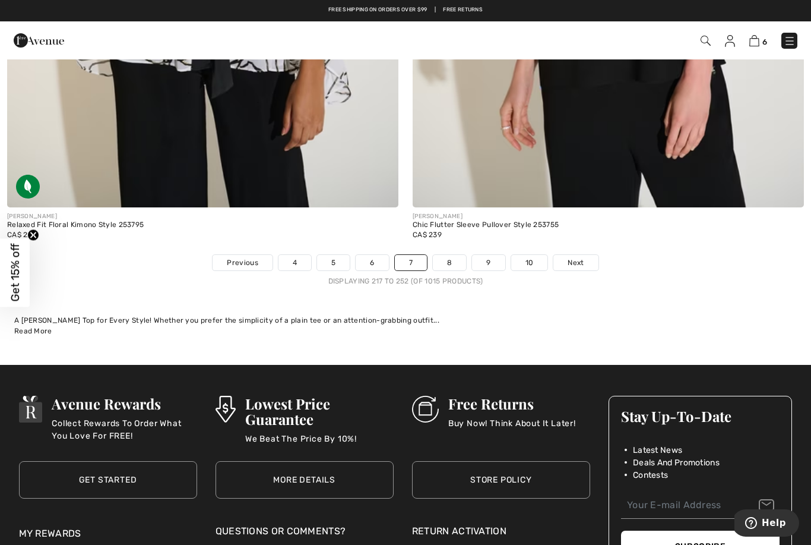
click at [584, 257] on span "Next" at bounding box center [576, 262] width 16 height 11
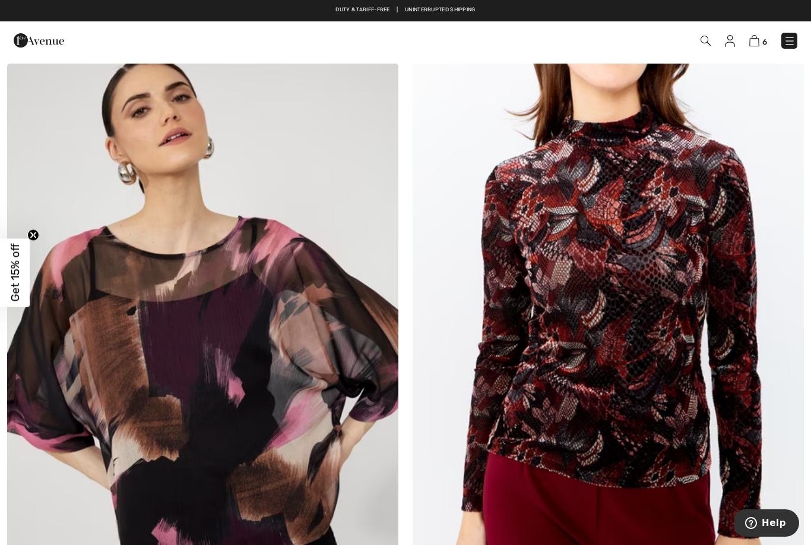
scroll to position [10447, 0]
